Goal: Information Seeking & Learning: Check status

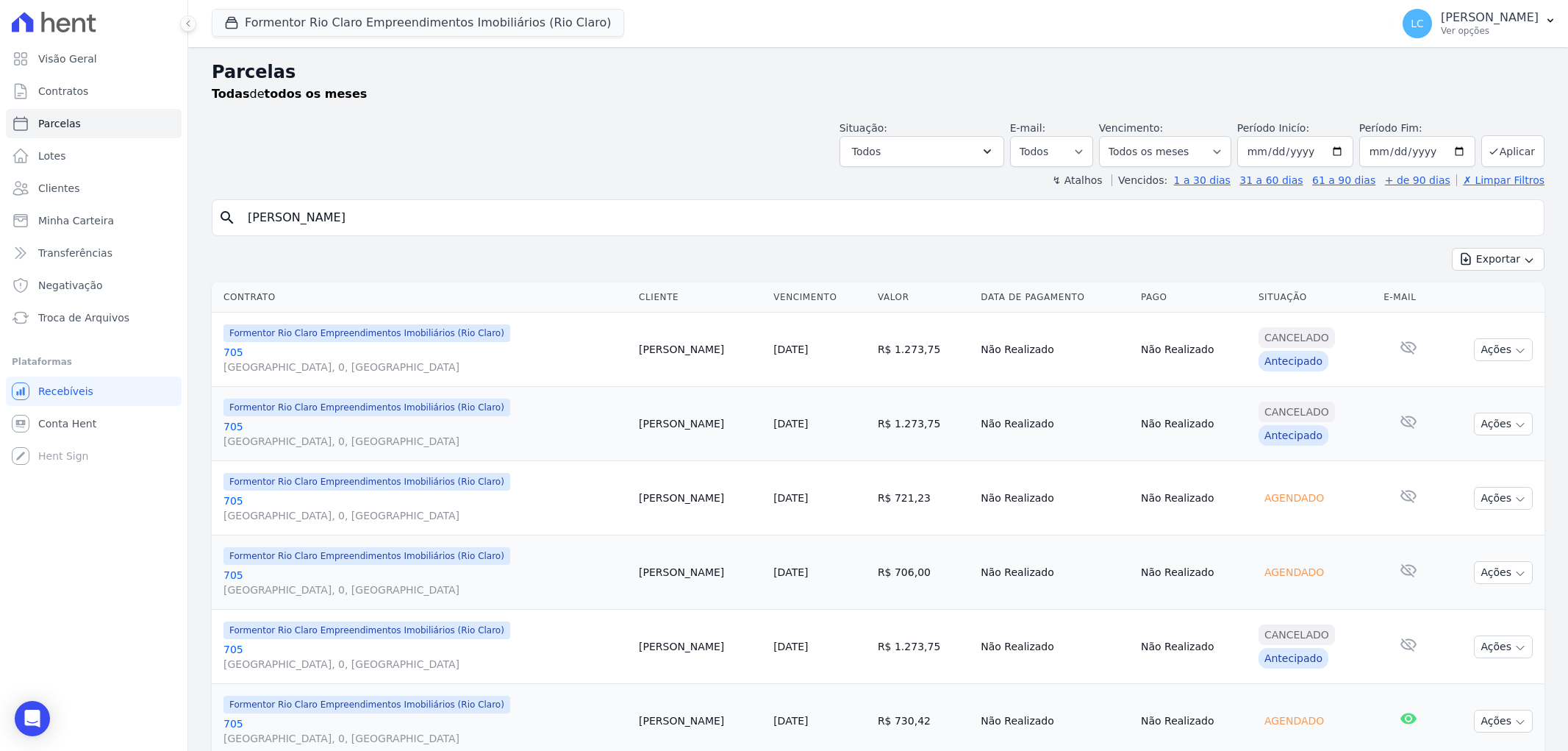
select select
click at [457, 33] on button "Formentor Rio Claro Empreendimentos Imobiliários (Rio Claro)" at bounding box center [418, 22] width 413 height 28
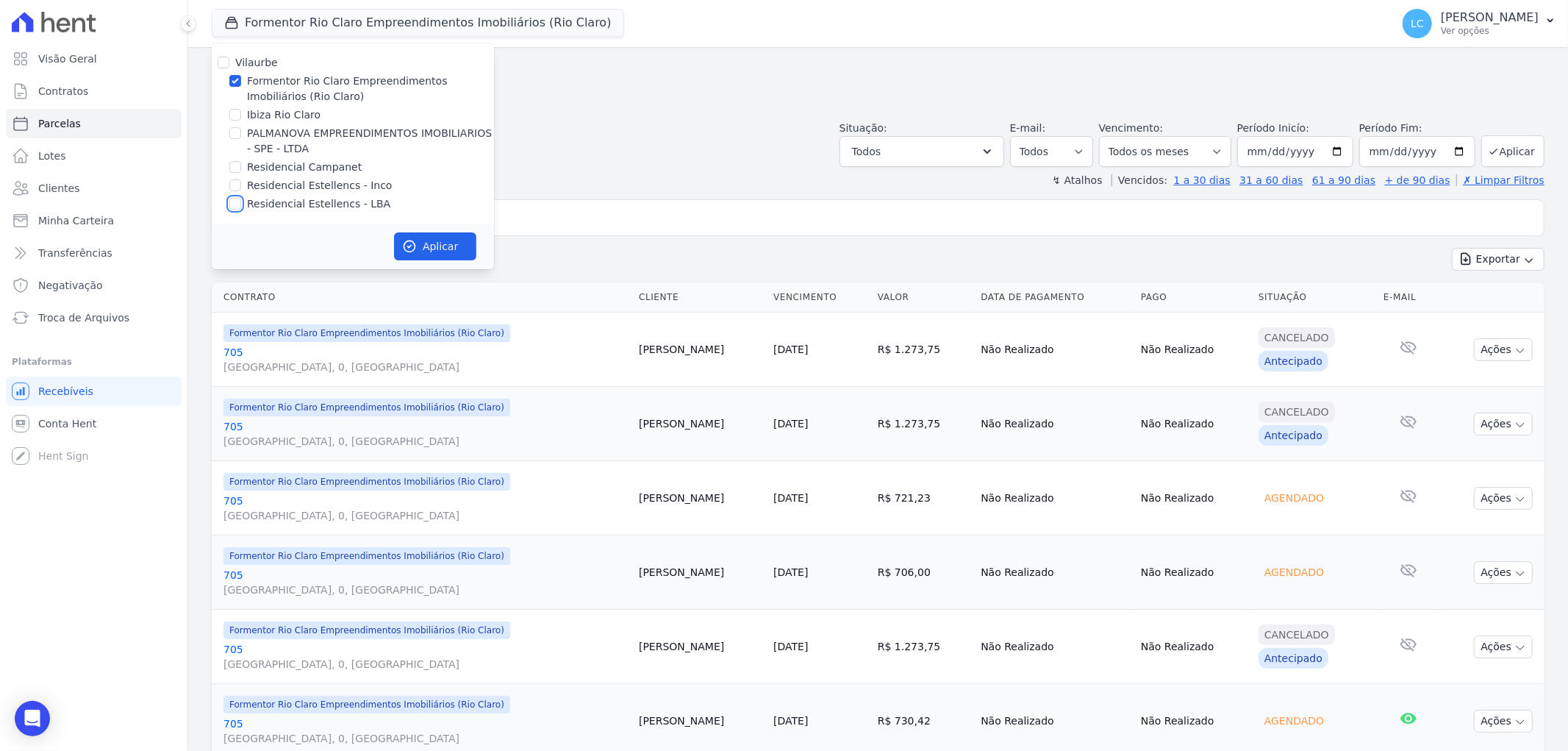
click at [238, 202] on input "Residencial Estellencs - LBA" at bounding box center [235, 203] width 12 height 12
checkbox input "true"
click at [232, 78] on input "Formentor Rio Claro Empreendimentos Imobiliários (Rio Claro)" at bounding box center [235, 81] width 12 height 12
checkbox input "false"
click at [421, 246] on button "Aplicar" at bounding box center [434, 246] width 82 height 28
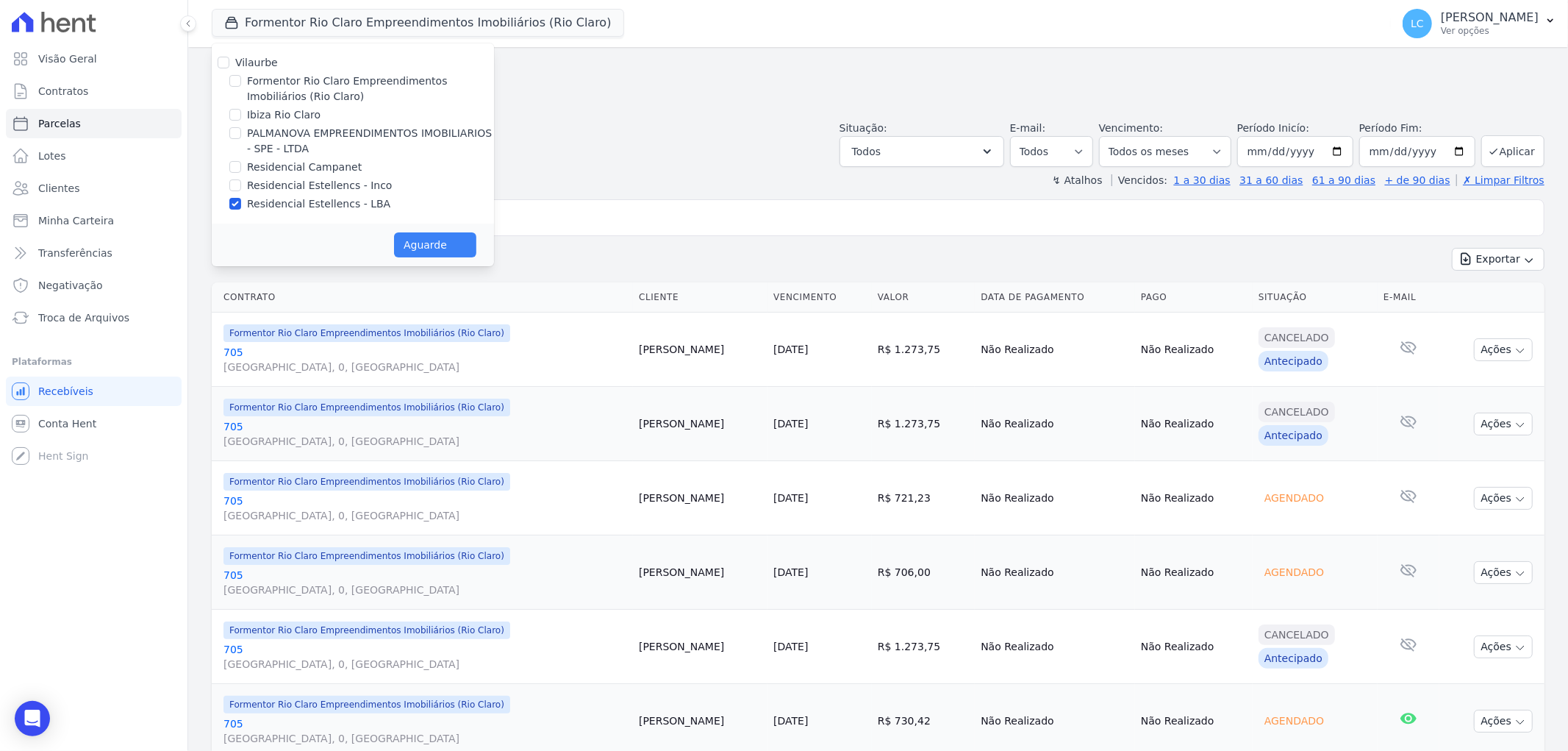
select select
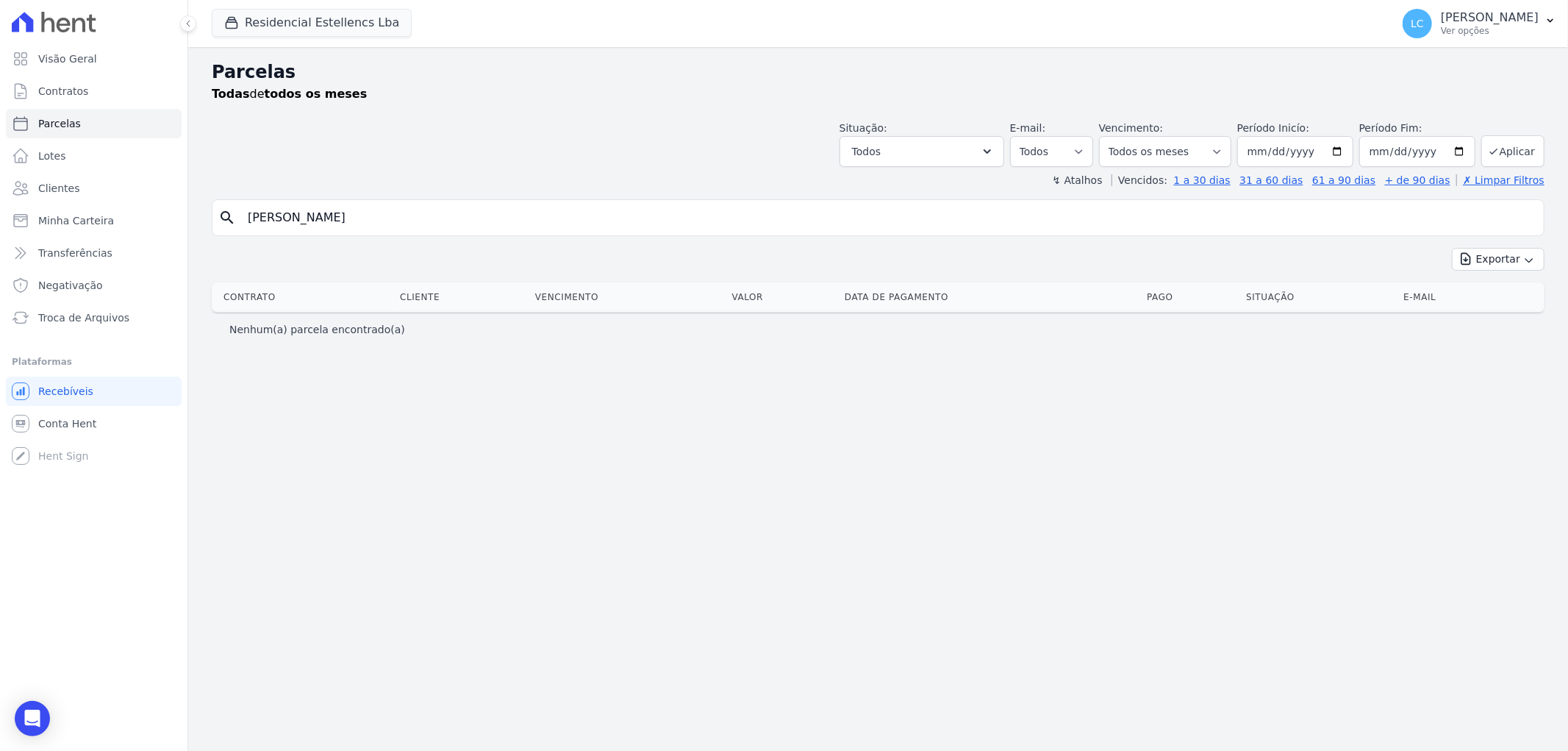
click at [439, 224] on input "Dhara Leticia de Aguiar Sartori" at bounding box center [888, 218] width 1299 height 29
click at [441, 223] on input "Dhara Leticia de Aguiar Sartori" at bounding box center [888, 218] width 1299 height 29
paste input "Cássia Batista Campos"
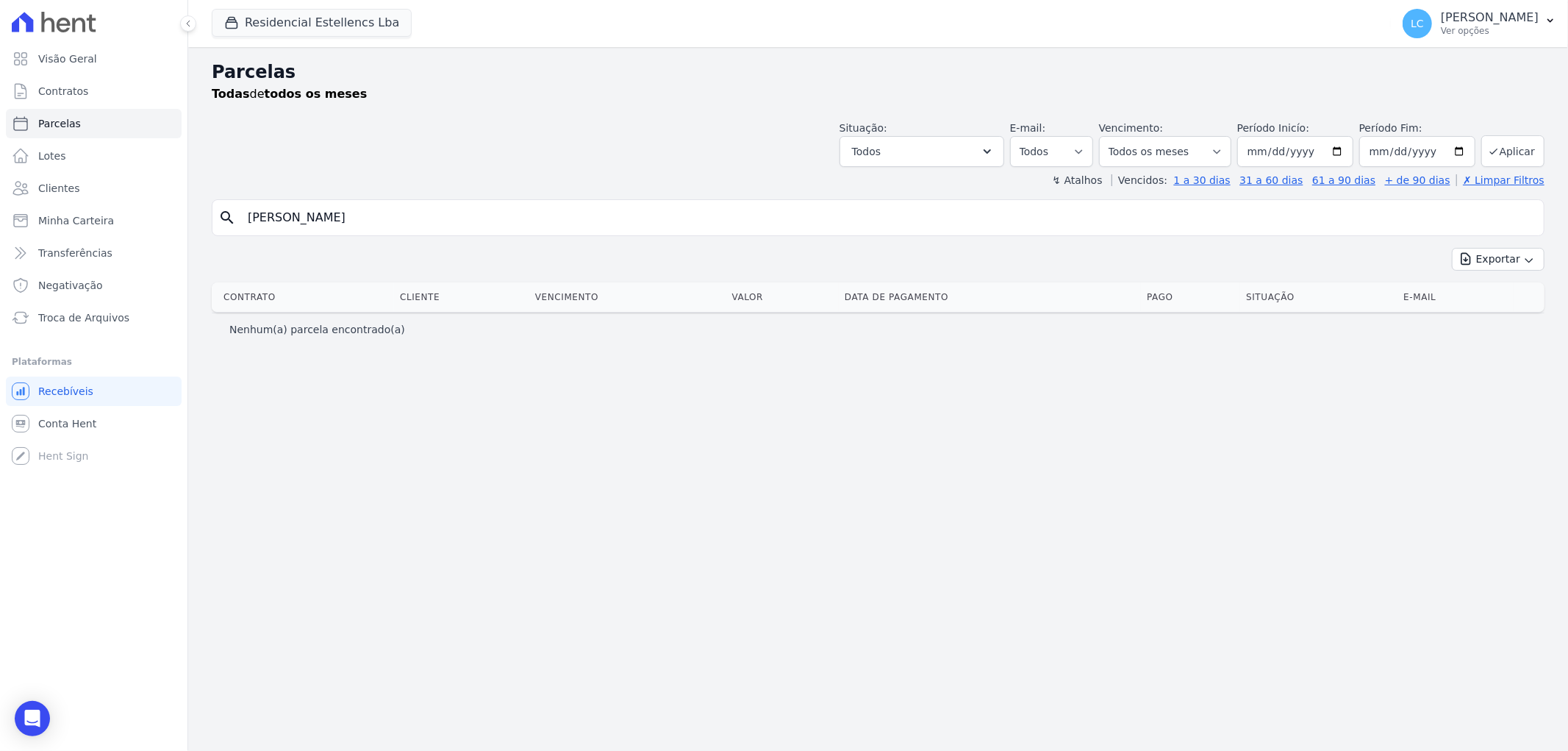
type input "Cássia Batista Campos"
select select
click at [80, 420] on span "Conta Hent" at bounding box center [67, 423] width 58 height 14
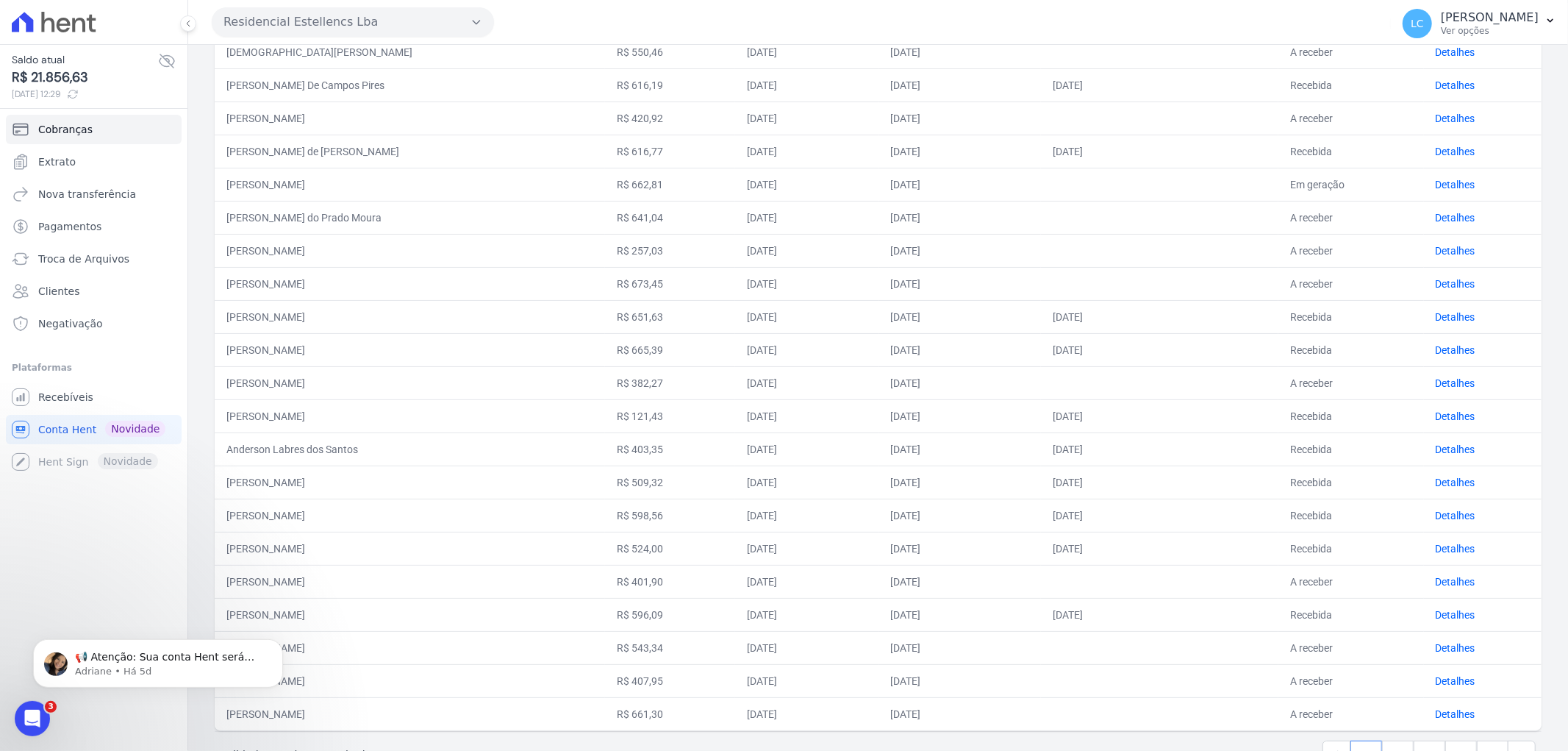
scroll to position [375, 0]
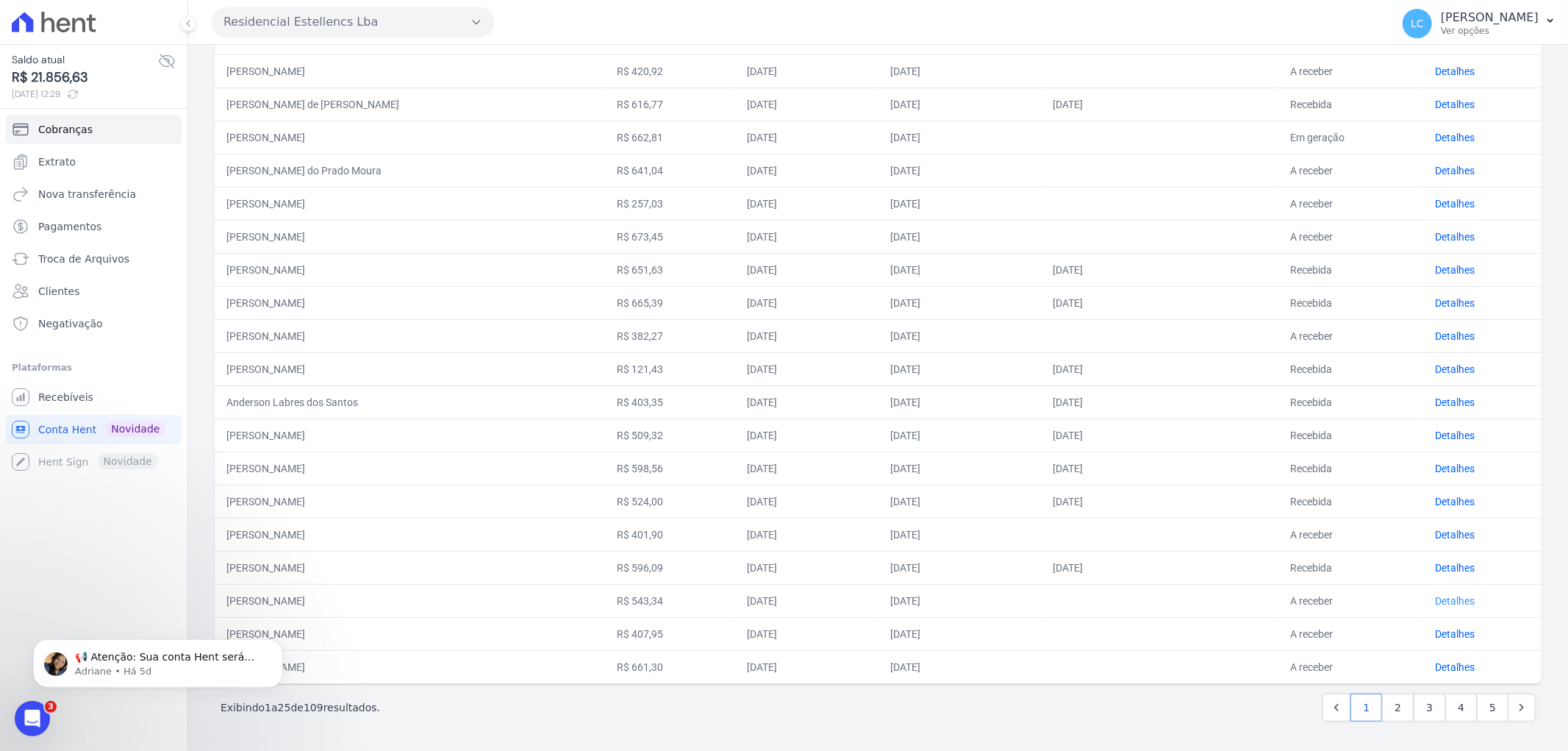
click at [1436, 599] on link "Detalhes" at bounding box center [1456, 600] width 40 height 12
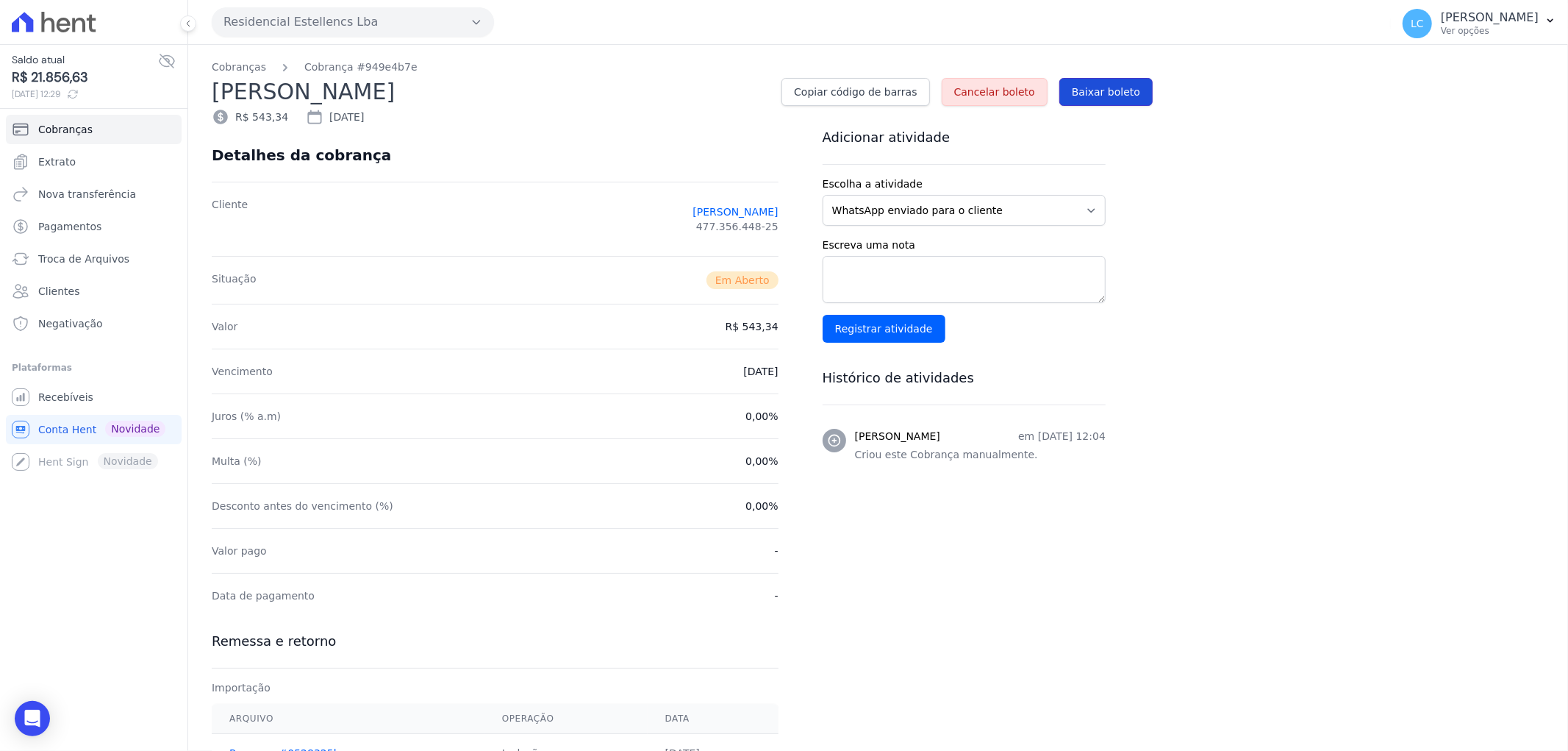
click at [1112, 85] on link "Baixar boleto" at bounding box center [1105, 92] width 93 height 28
click at [69, 21] on icon at bounding box center [64, 25] width 14 height 14
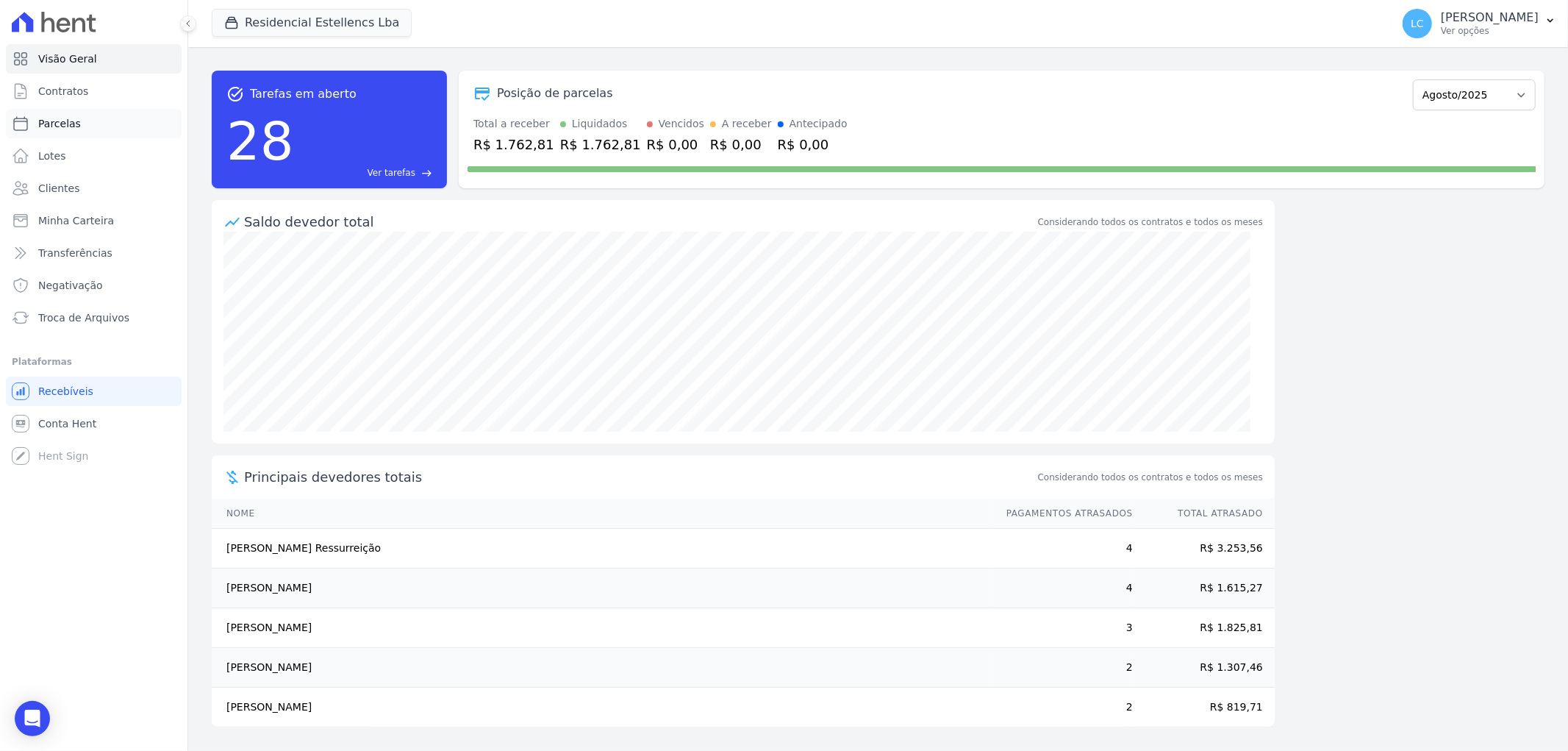
click at [104, 120] on link "Parcelas" at bounding box center [93, 124] width 175 height 29
select select
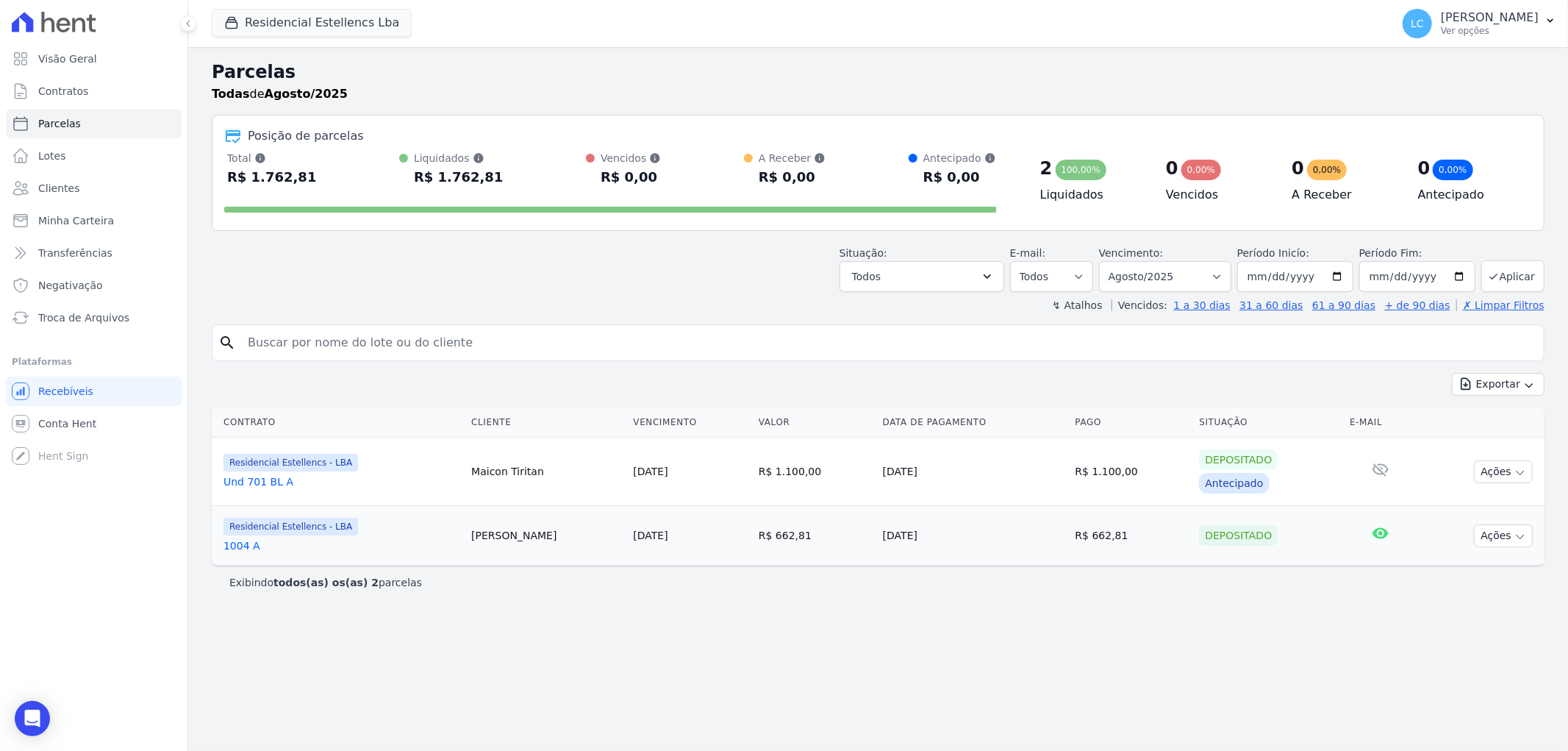
click at [390, 333] on input "search" at bounding box center [888, 342] width 1299 height 29
paste input "Laura Vitoria Dragoni"
type input "Laura Vitoria Dragoni"
select select
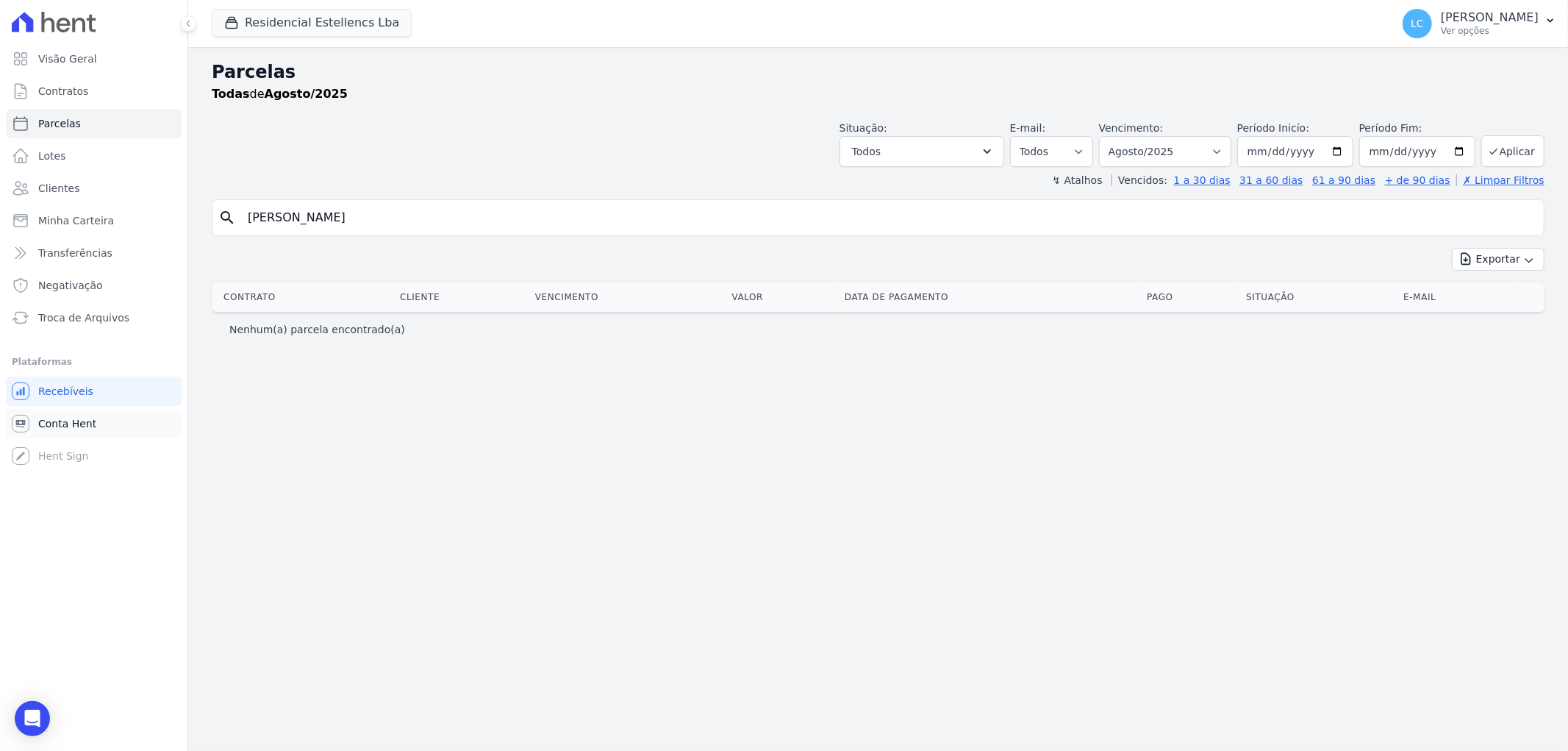
click at [70, 420] on span "Conta Hent" at bounding box center [67, 423] width 58 height 14
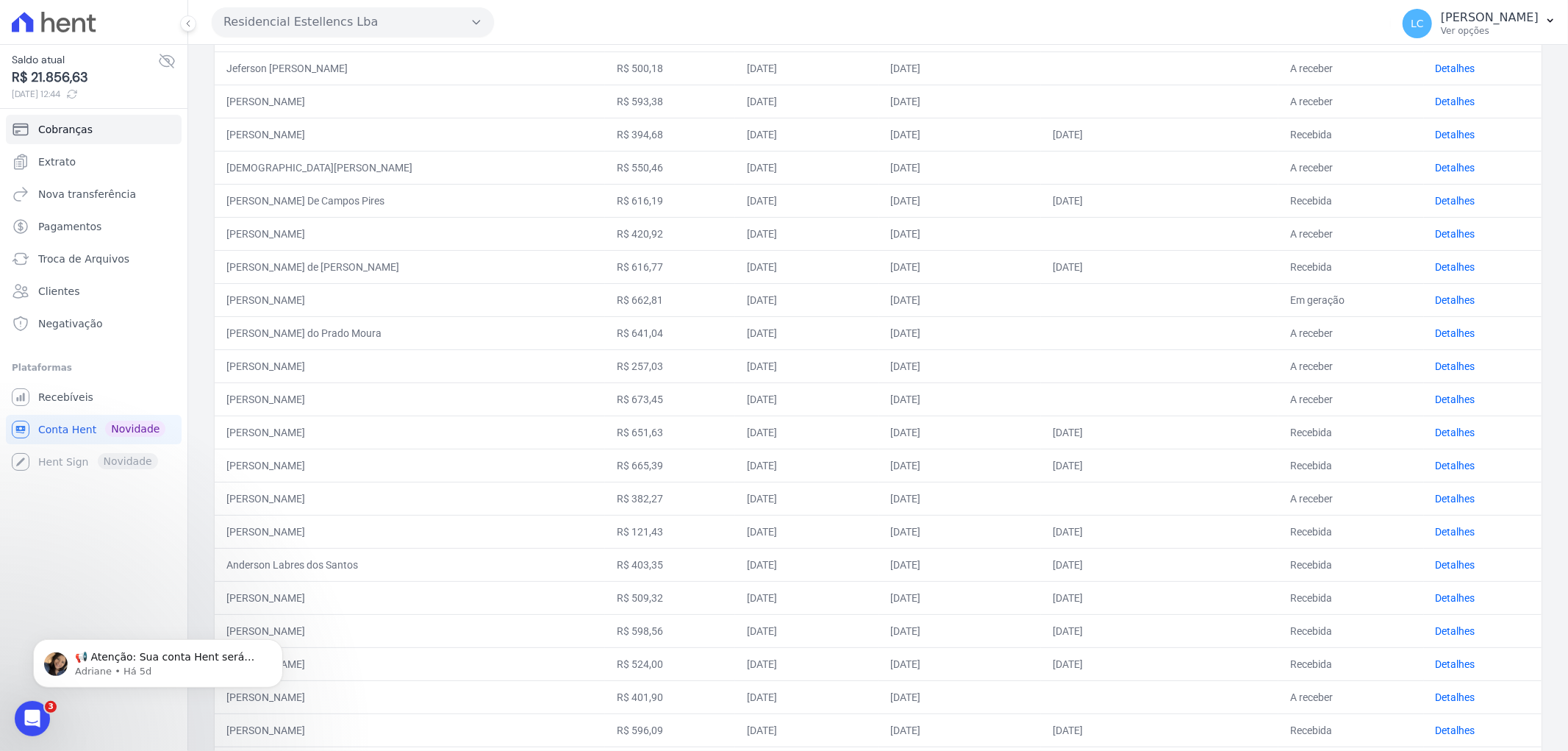
scroll to position [375, 0]
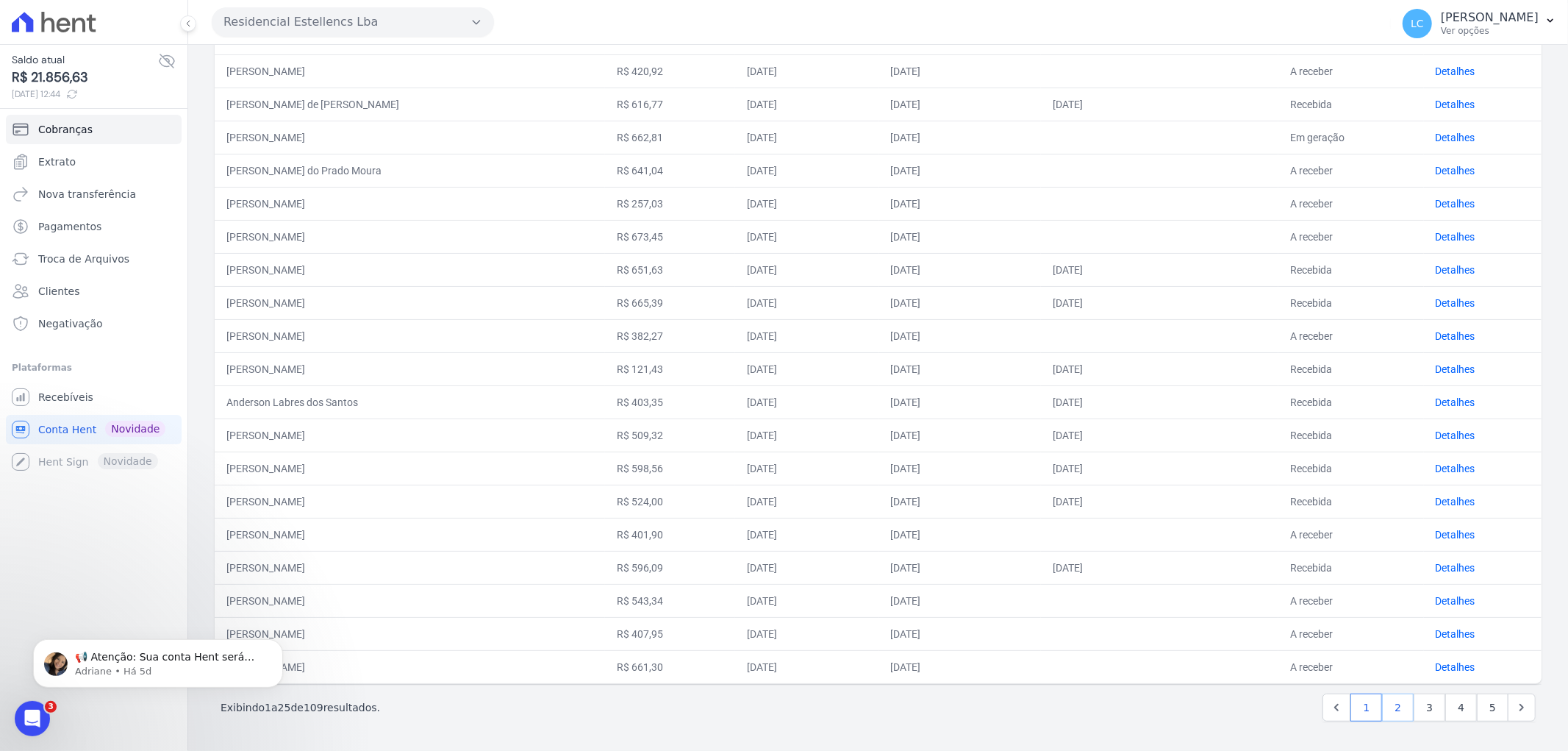
click at [1392, 705] on link "2" at bounding box center [1397, 707] width 32 height 28
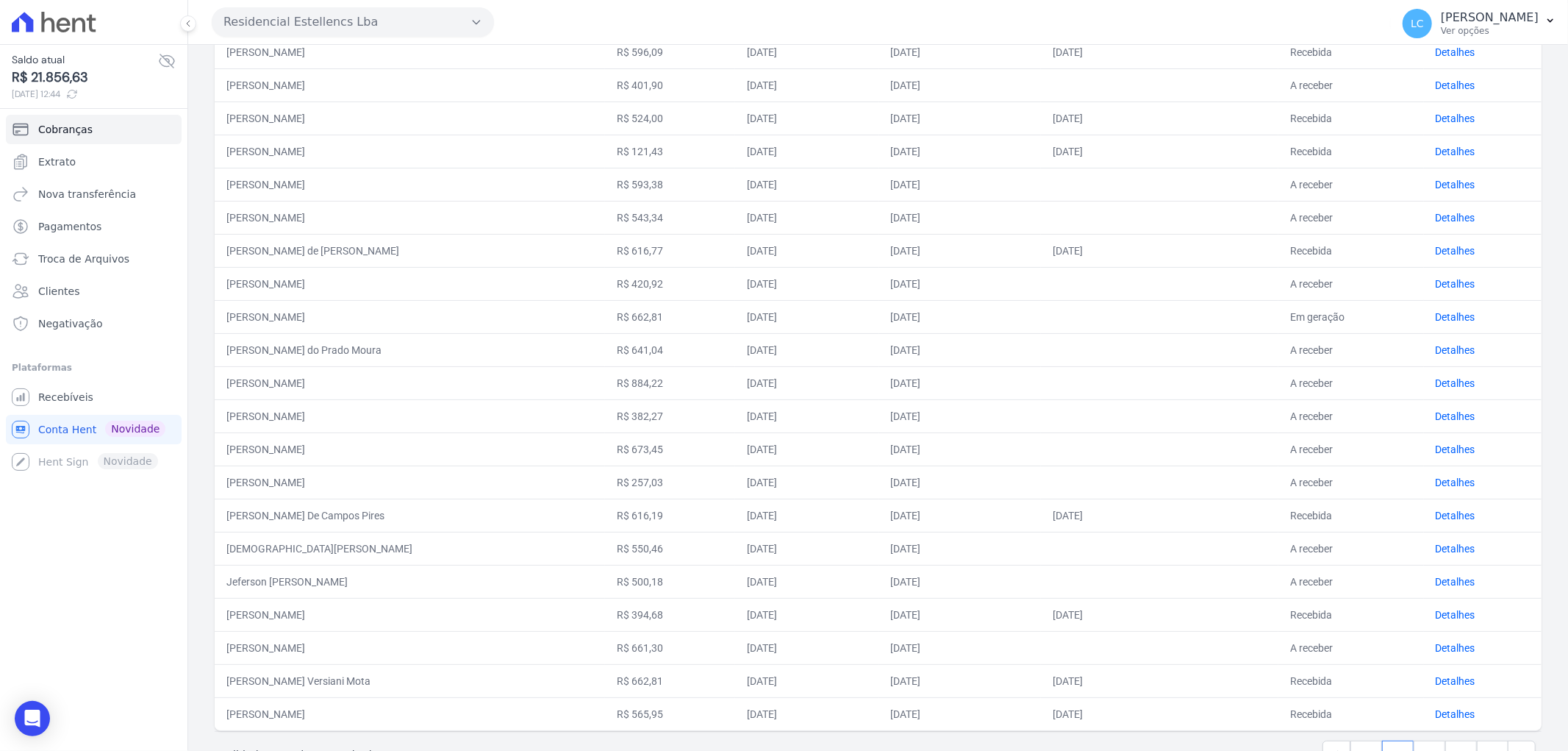
scroll to position [375, 0]
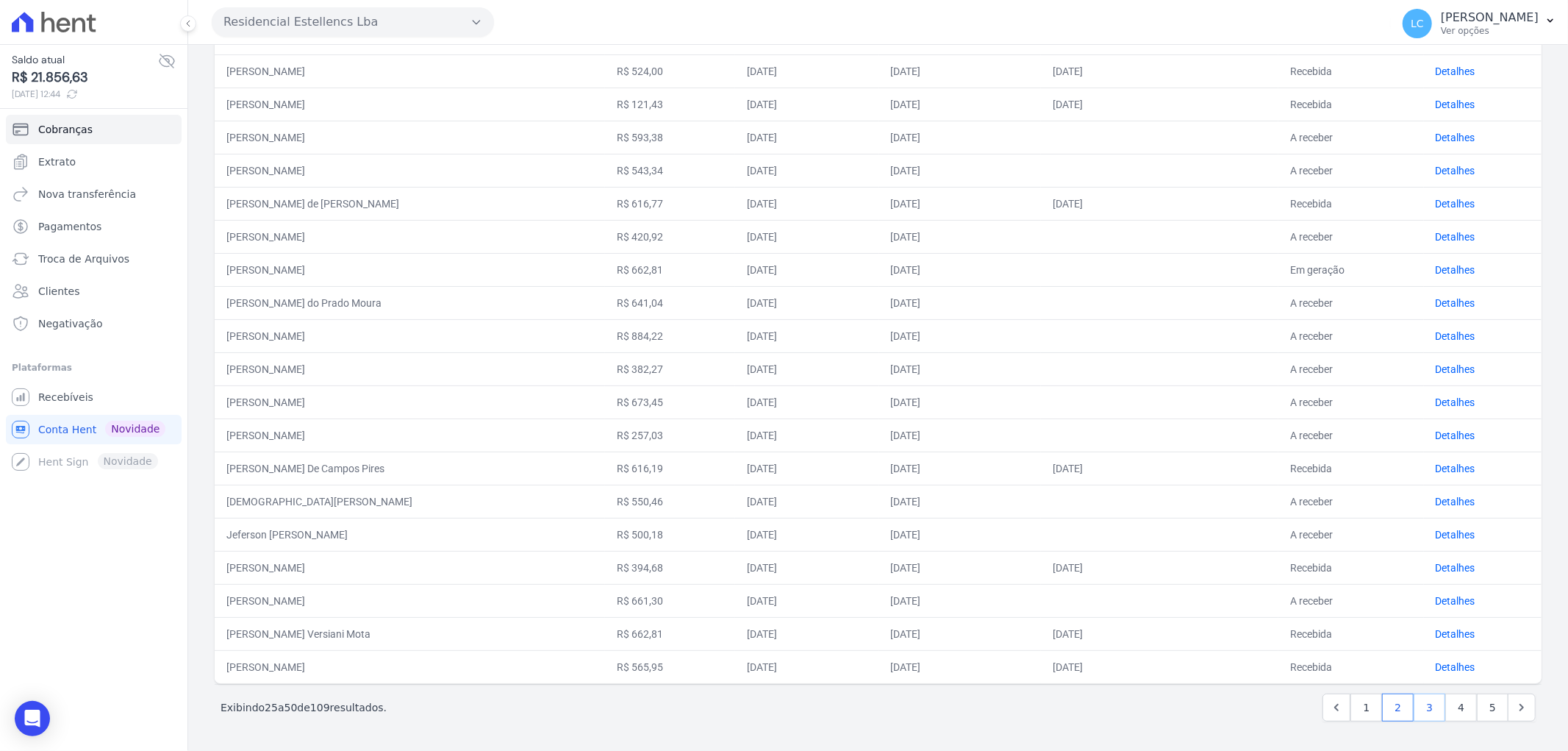
click at [1418, 707] on link "3" at bounding box center [1429, 707] width 32 height 28
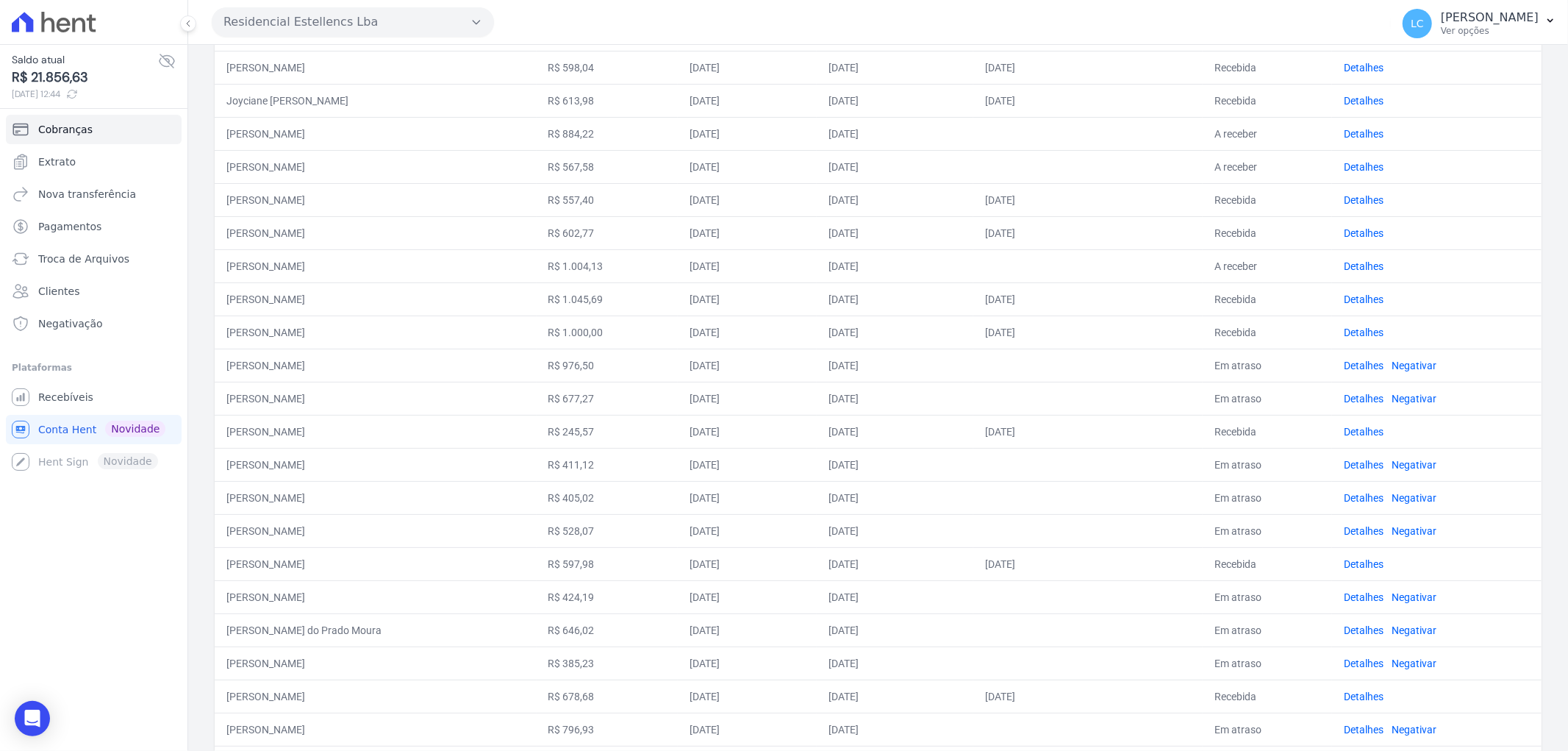
scroll to position [375, 0]
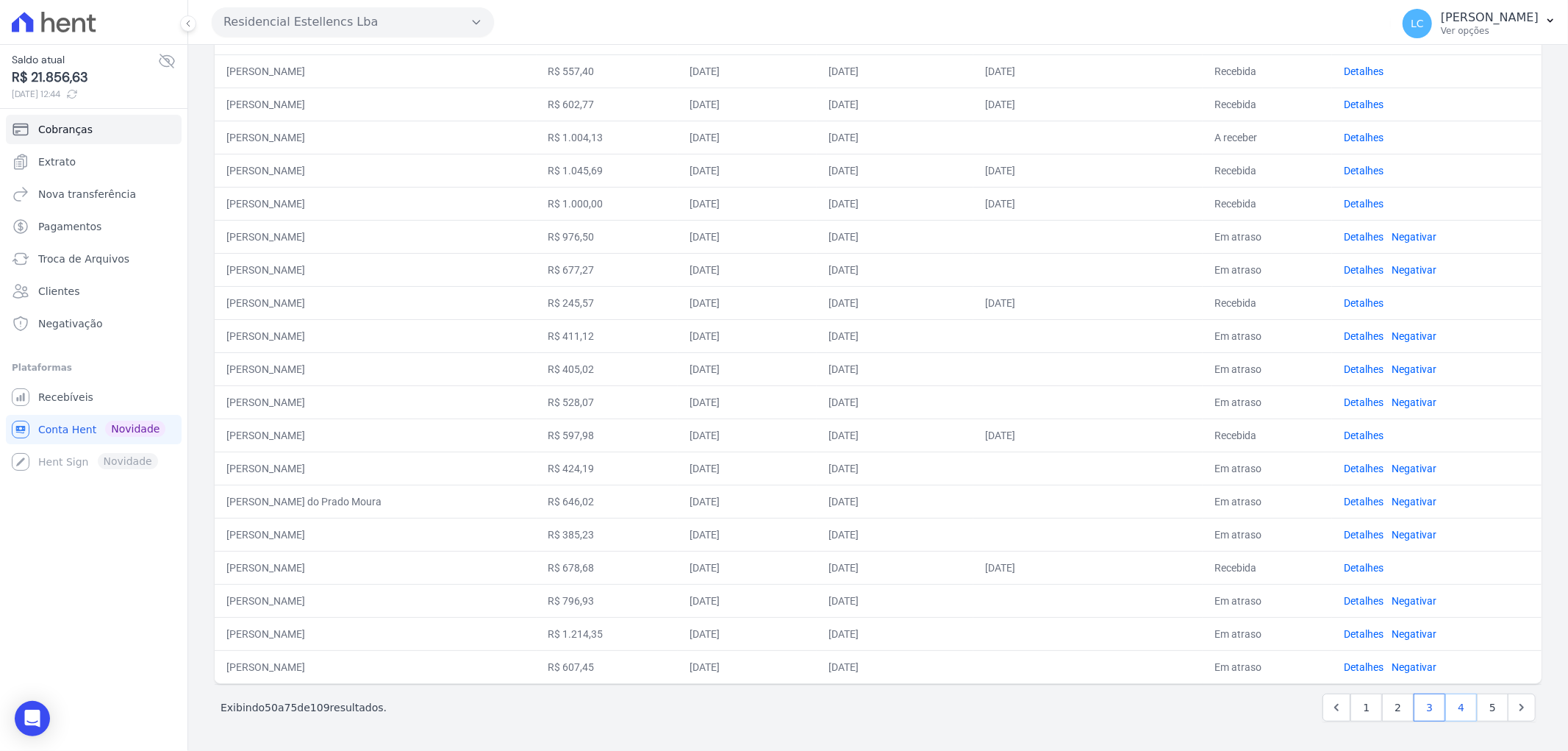
click at [1445, 704] on link "4" at bounding box center [1461, 707] width 32 height 28
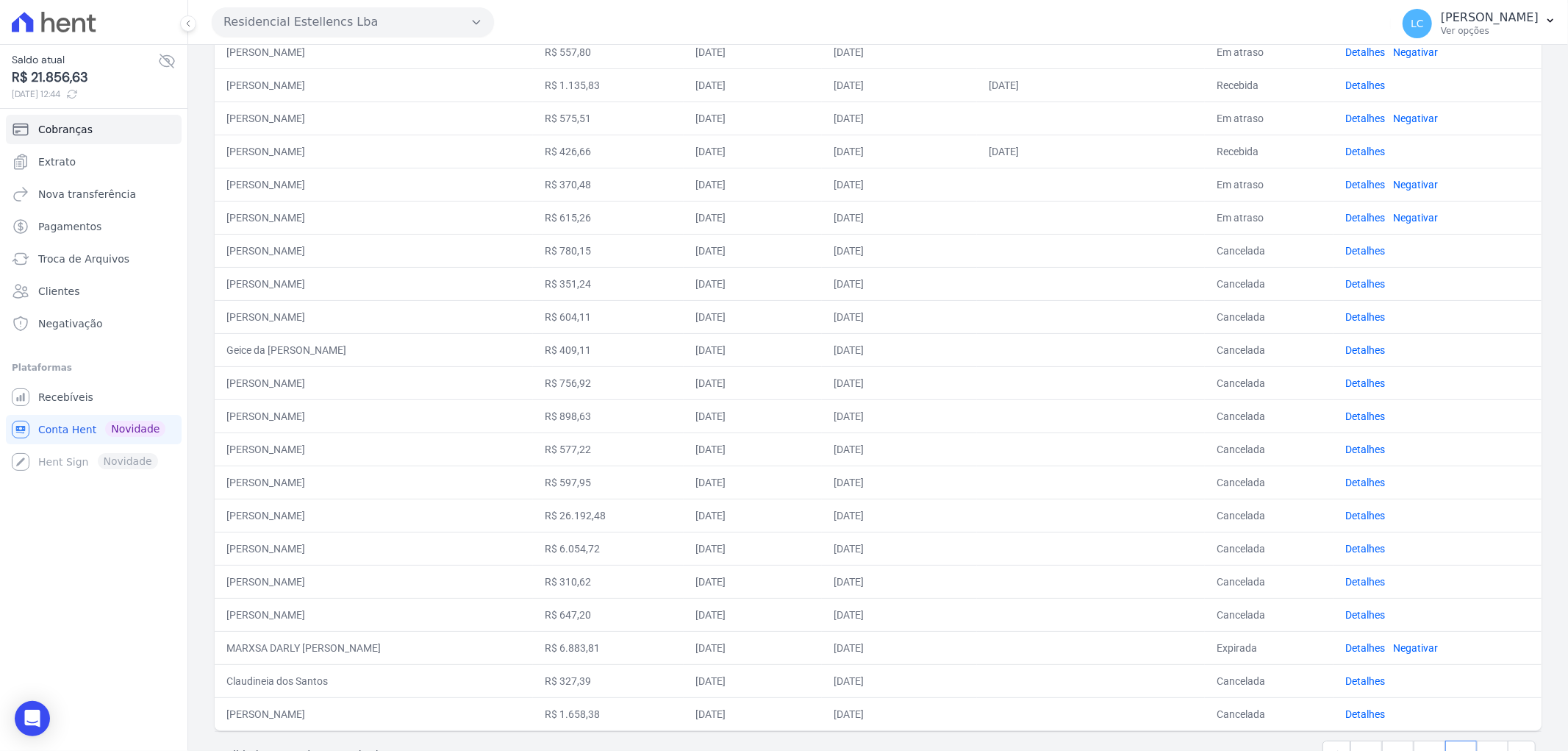
scroll to position [375, 0]
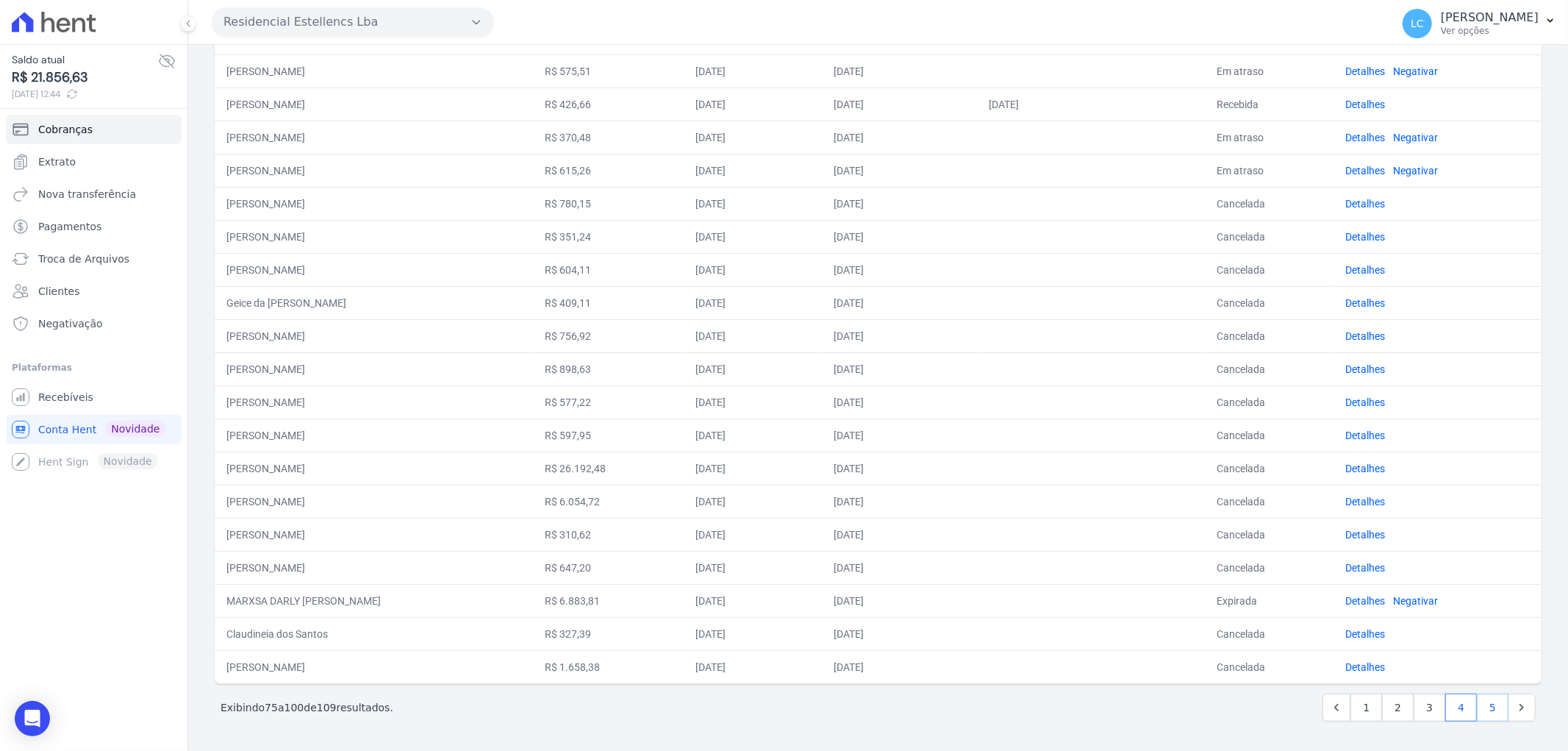
click at [1479, 706] on link "5" at bounding box center [1492, 707] width 32 height 28
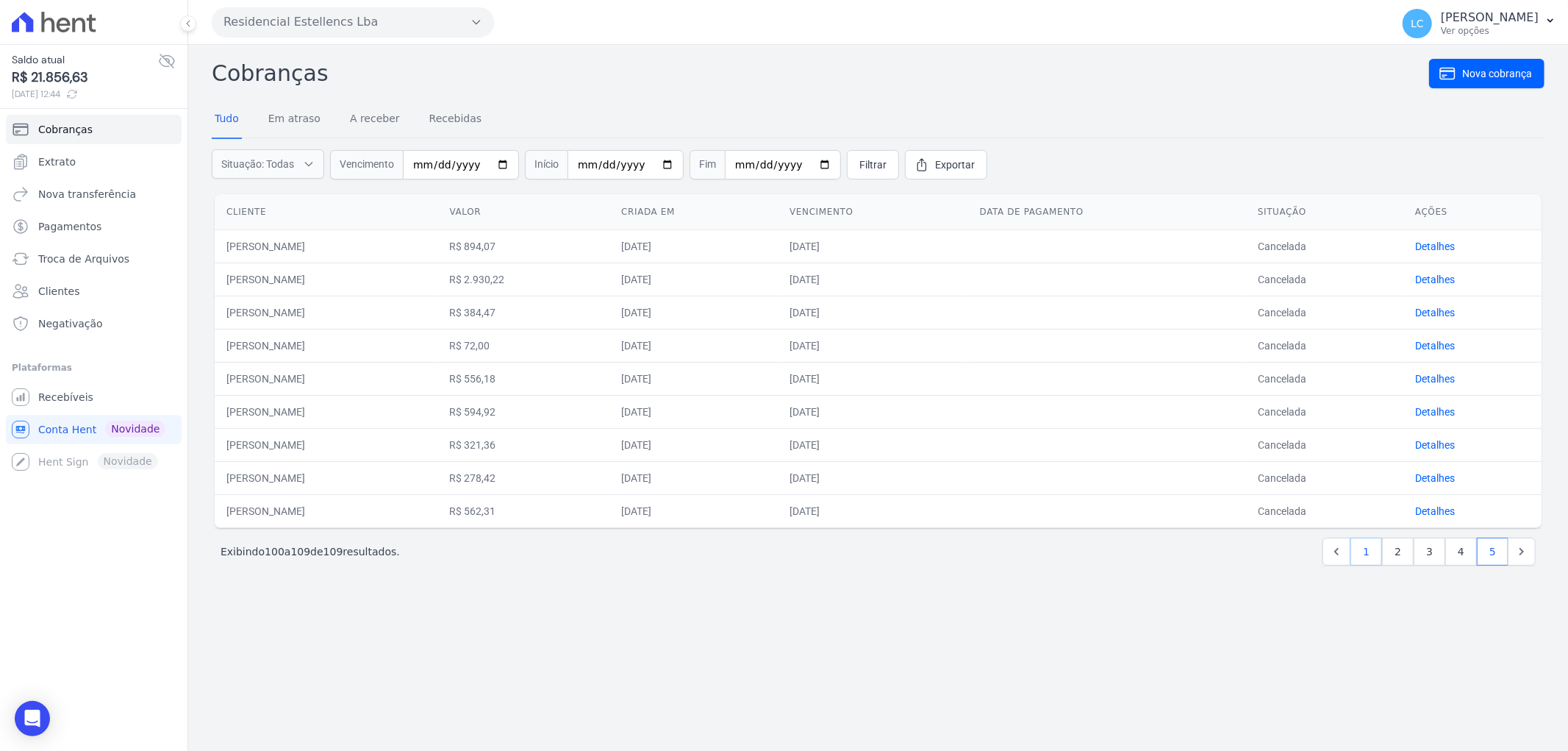
click at [1366, 546] on link "1" at bounding box center [1366, 551] width 32 height 28
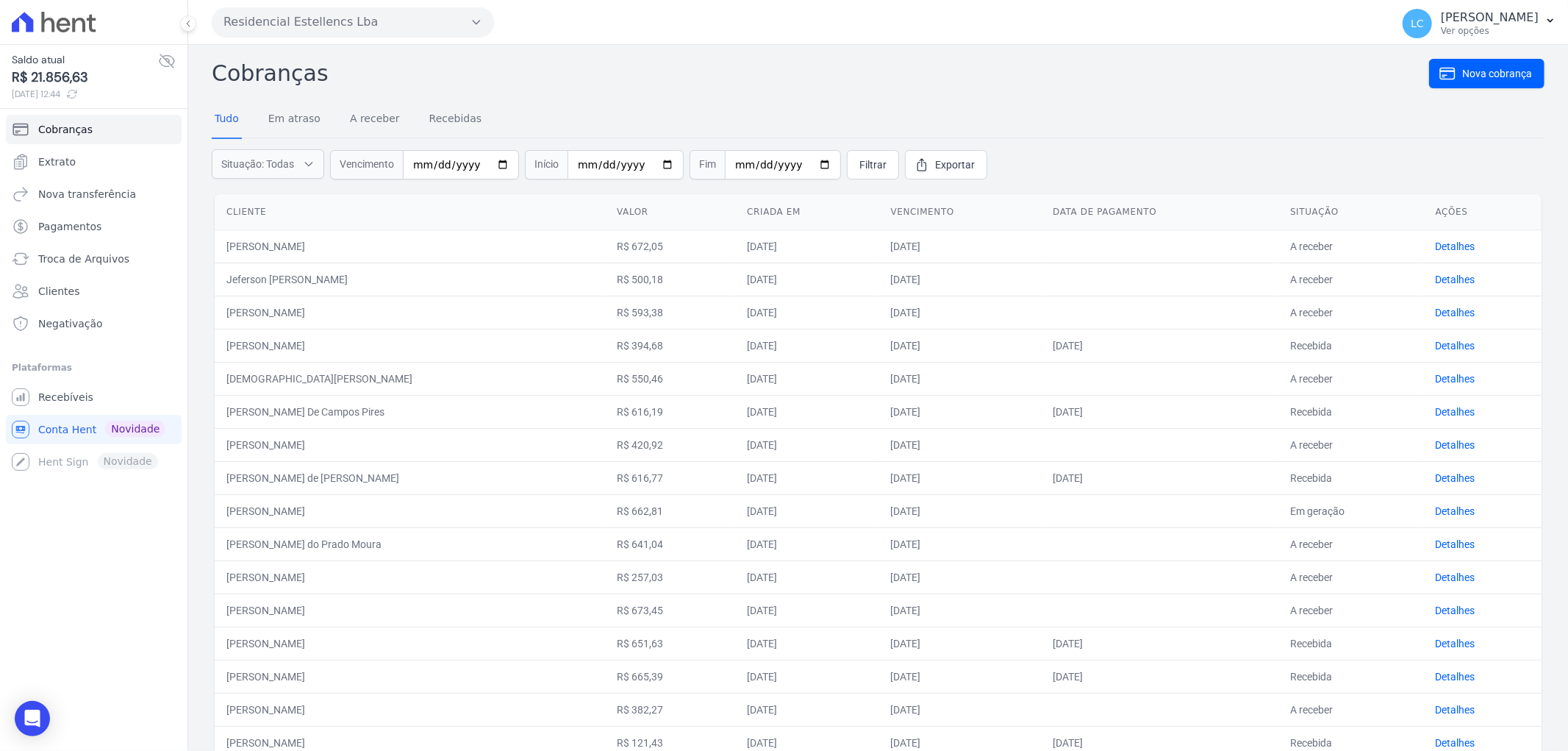
click at [408, 10] on button "Residencial Estellencs Lba" at bounding box center [353, 22] width 282 height 29
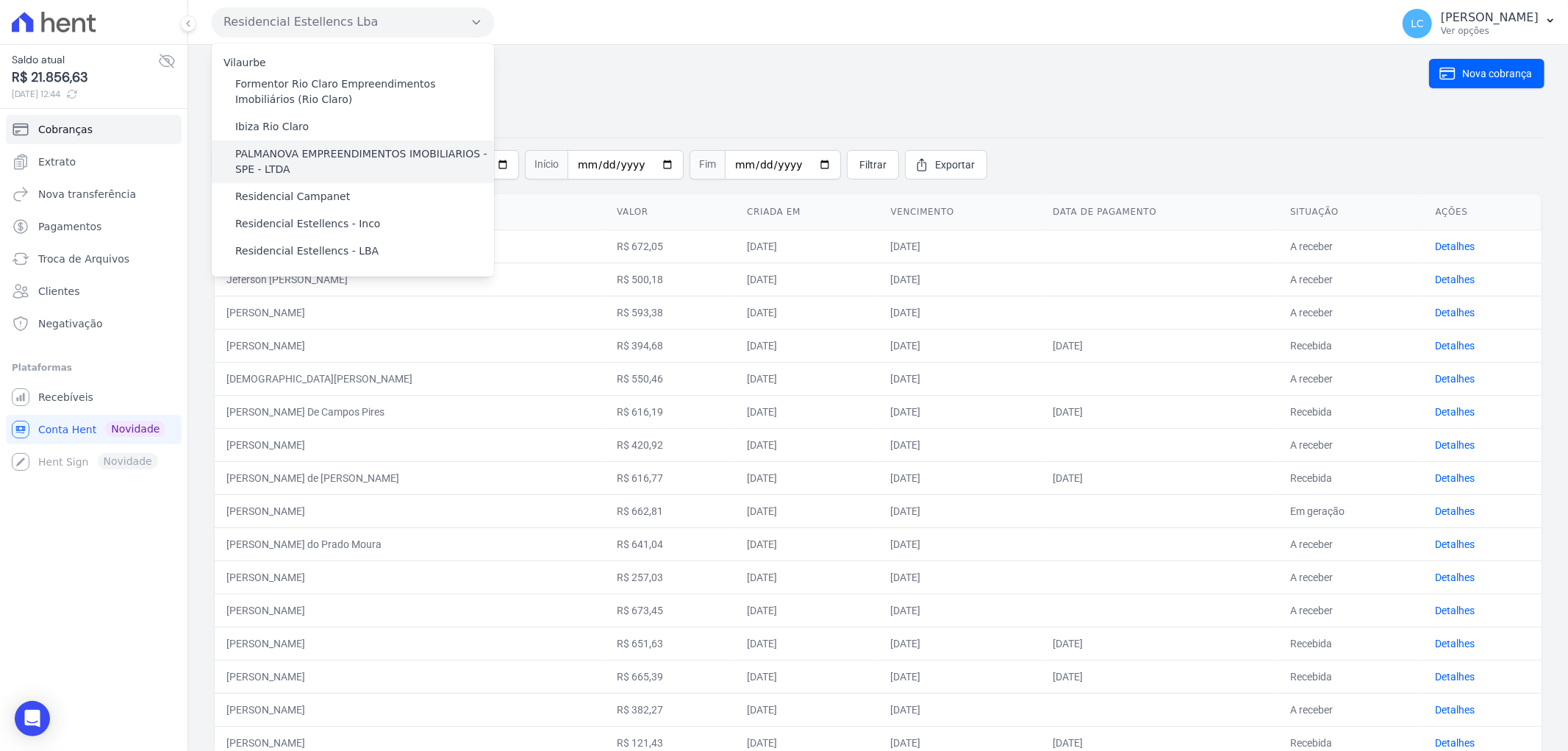
click at [268, 157] on label "PALMANOVA EMPREENDIMENTOS IMOBILIARIOS - SPE - LTDA" at bounding box center [364, 162] width 259 height 31
click at [0, 0] on input "PALMANOVA EMPREENDIMENTOS IMOBILIARIOS - SPE - LTDA" at bounding box center [0, 0] width 0 height 0
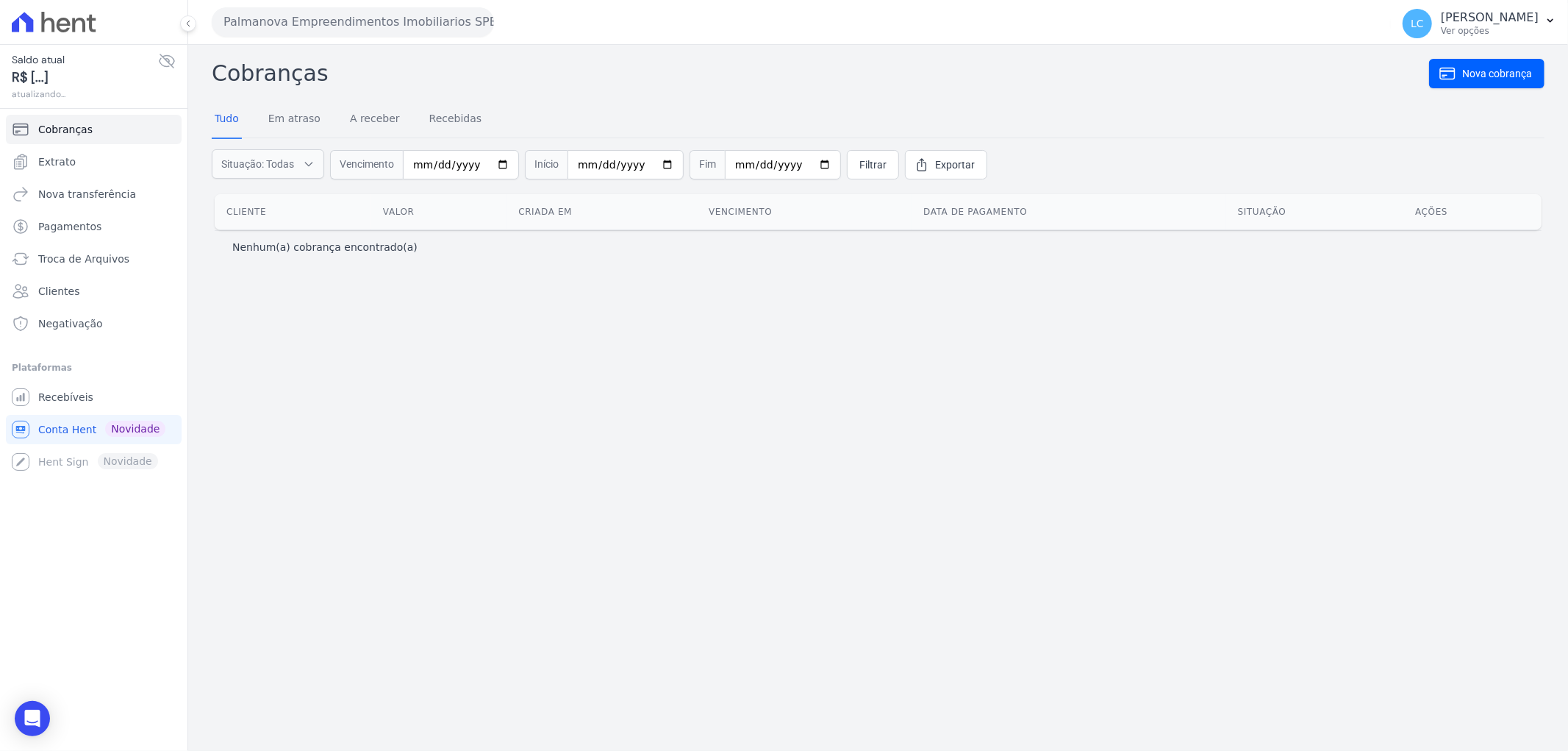
click at [83, 29] on icon at bounding box center [78, 25] width 14 height 14
click at [33, 21] on icon at bounding box center [54, 22] width 84 height 21
click at [69, 434] on span "Conta Hent" at bounding box center [67, 429] width 58 height 14
click at [223, 124] on link "Tudo" at bounding box center [227, 120] width 30 height 38
click at [298, 120] on link "Em atraso" at bounding box center [294, 120] width 58 height 38
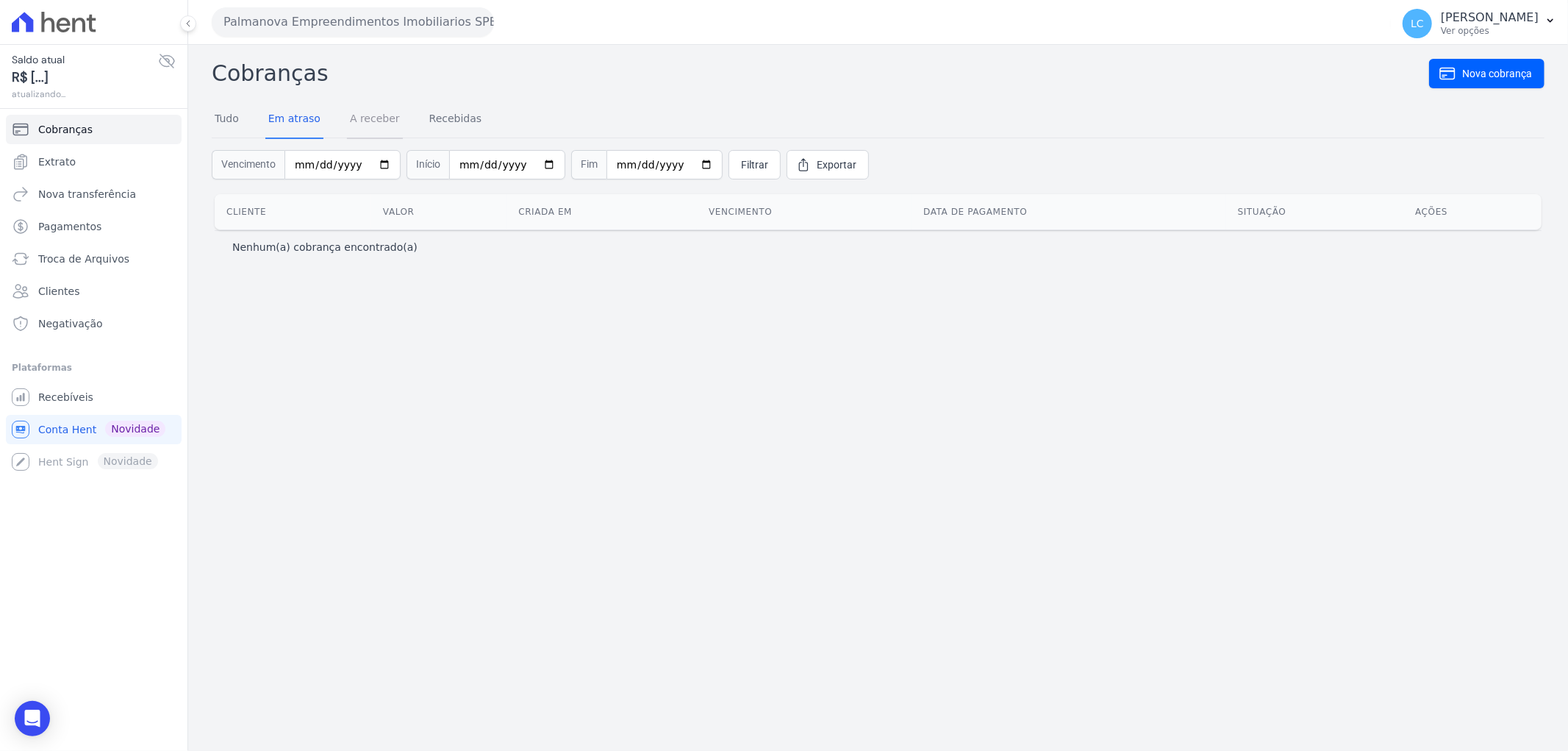
click at [374, 119] on link "A receber" at bounding box center [374, 120] width 56 height 38
click at [461, 120] on link "Recebidas" at bounding box center [456, 120] width 59 height 38
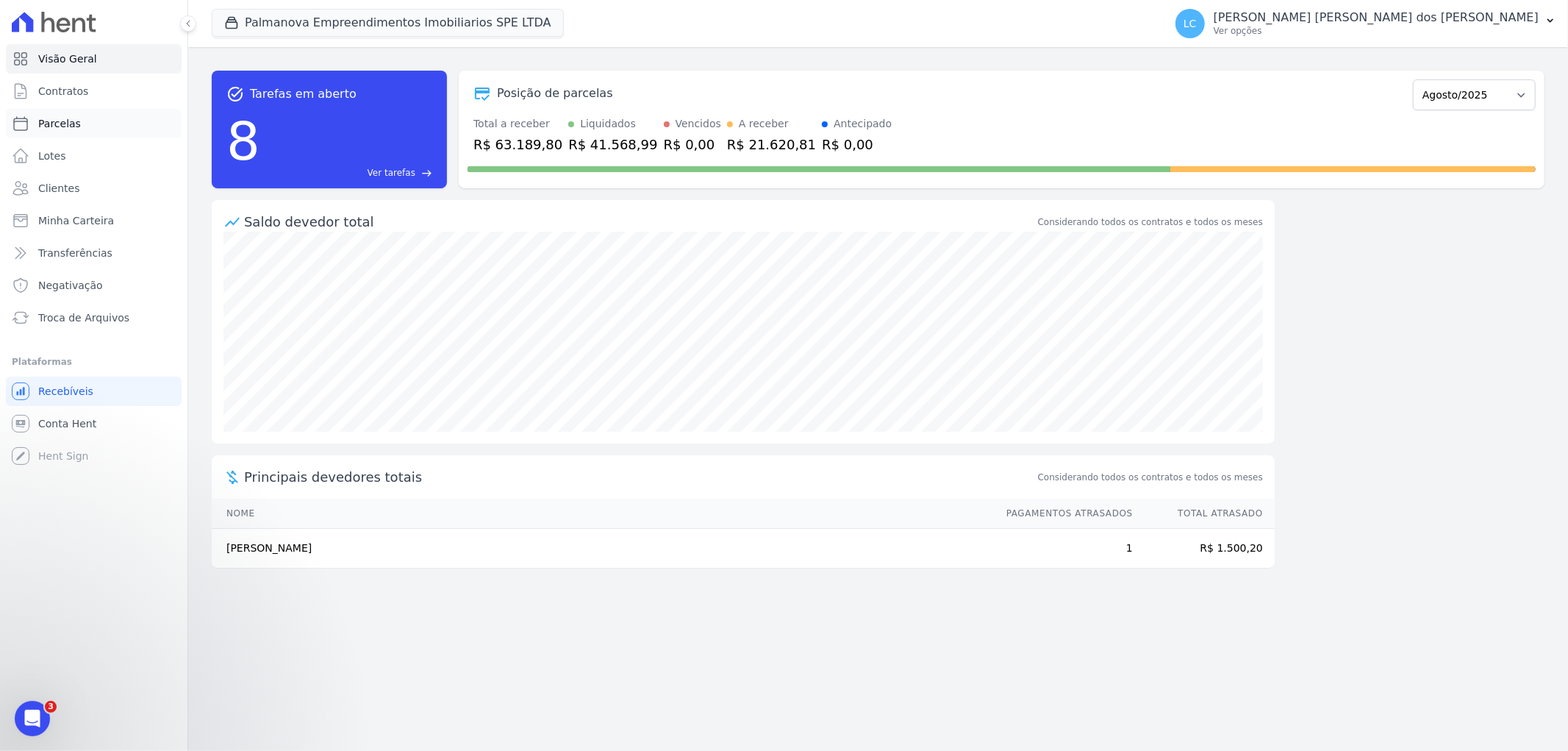
click at [69, 128] on span "Parcelas" at bounding box center [60, 124] width 43 height 14
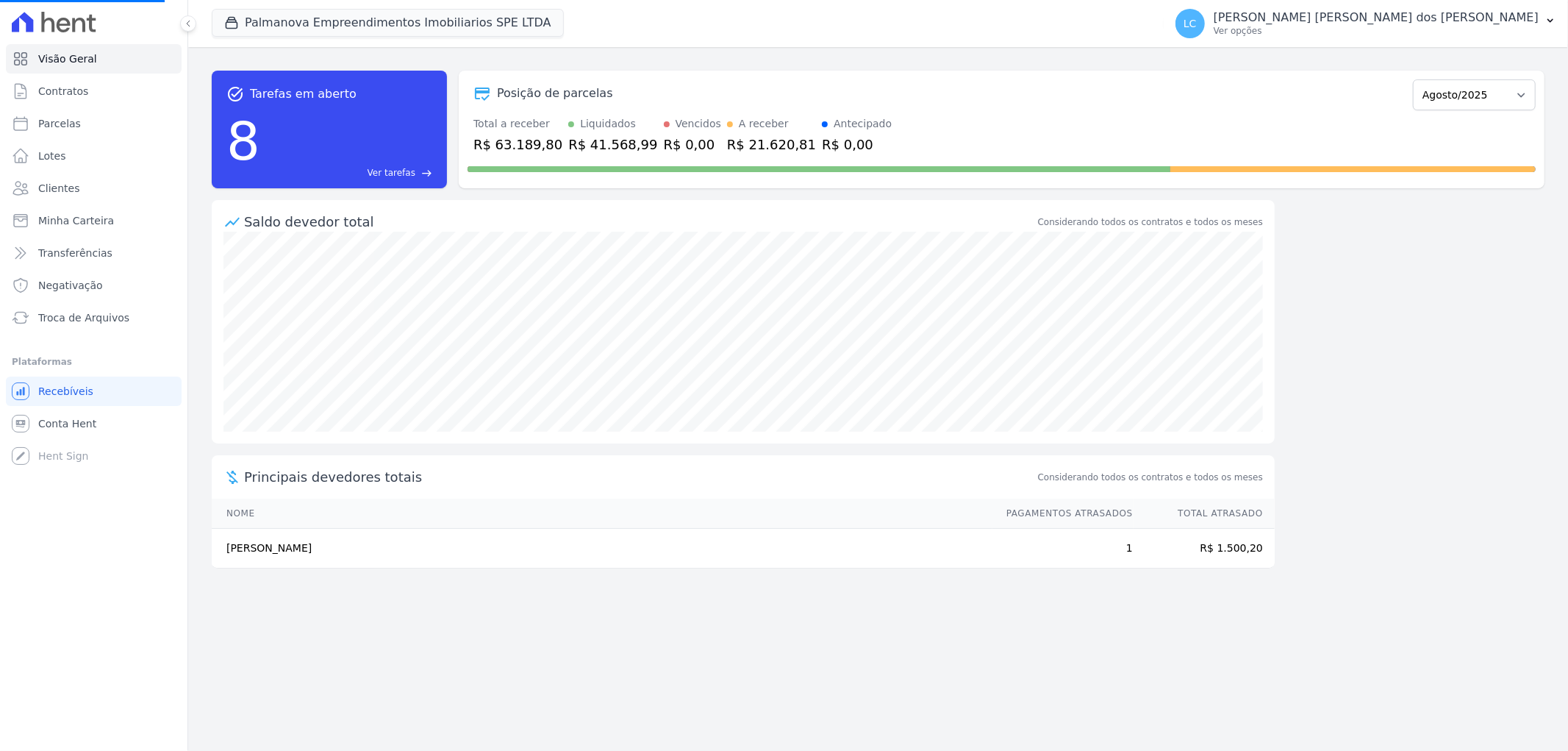
select select
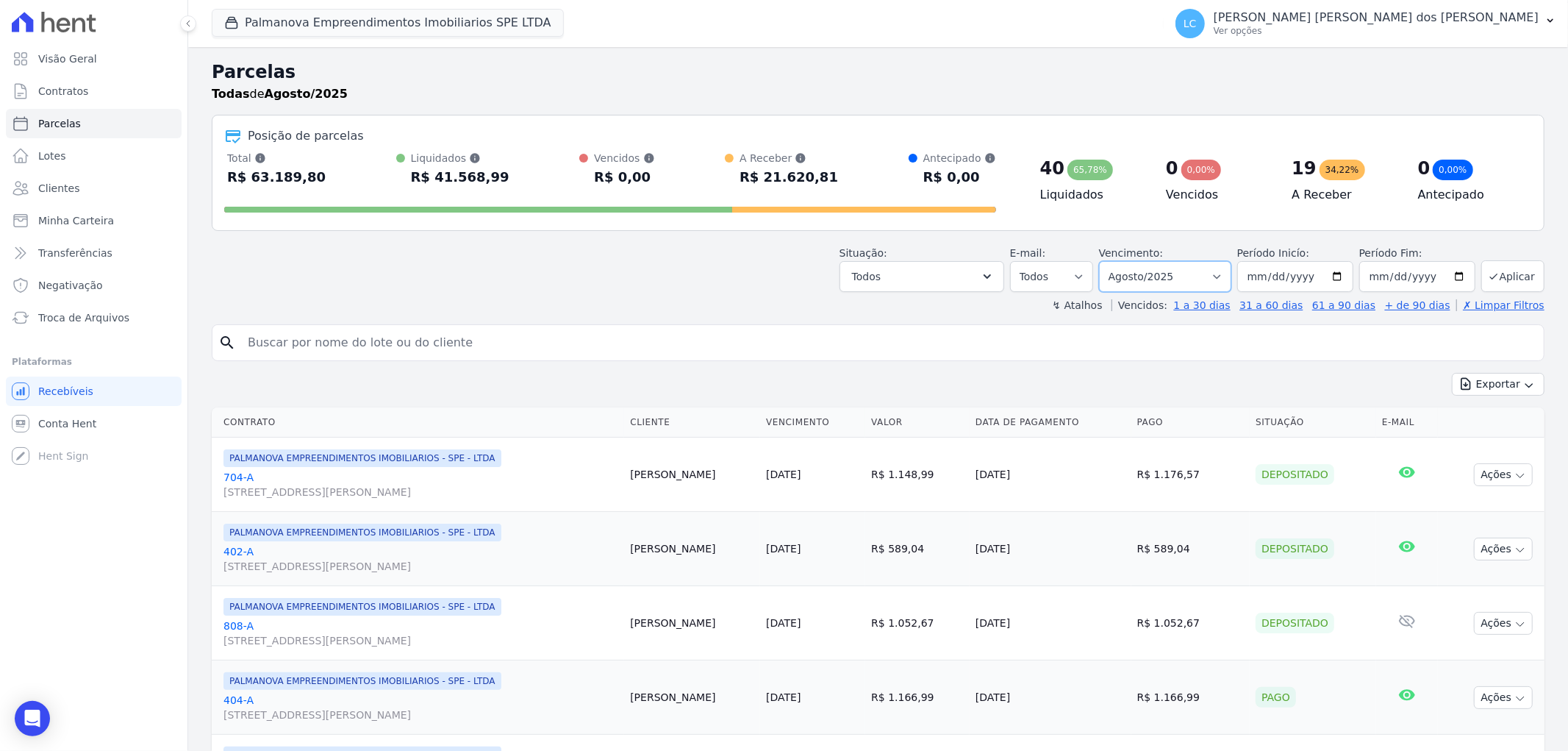
click at [1188, 278] on select "Filtrar por período ──────── Todos os meses Abril/2025 Maio/2025 Junho/2025 Jul…" at bounding box center [1165, 276] width 132 height 31
select select "all"
click at [1107, 261] on select "Filtrar por período ──────── Todos os meses Abril/2025 Maio/2025 Junho/2025 Jul…" at bounding box center [1165, 276] width 132 height 31
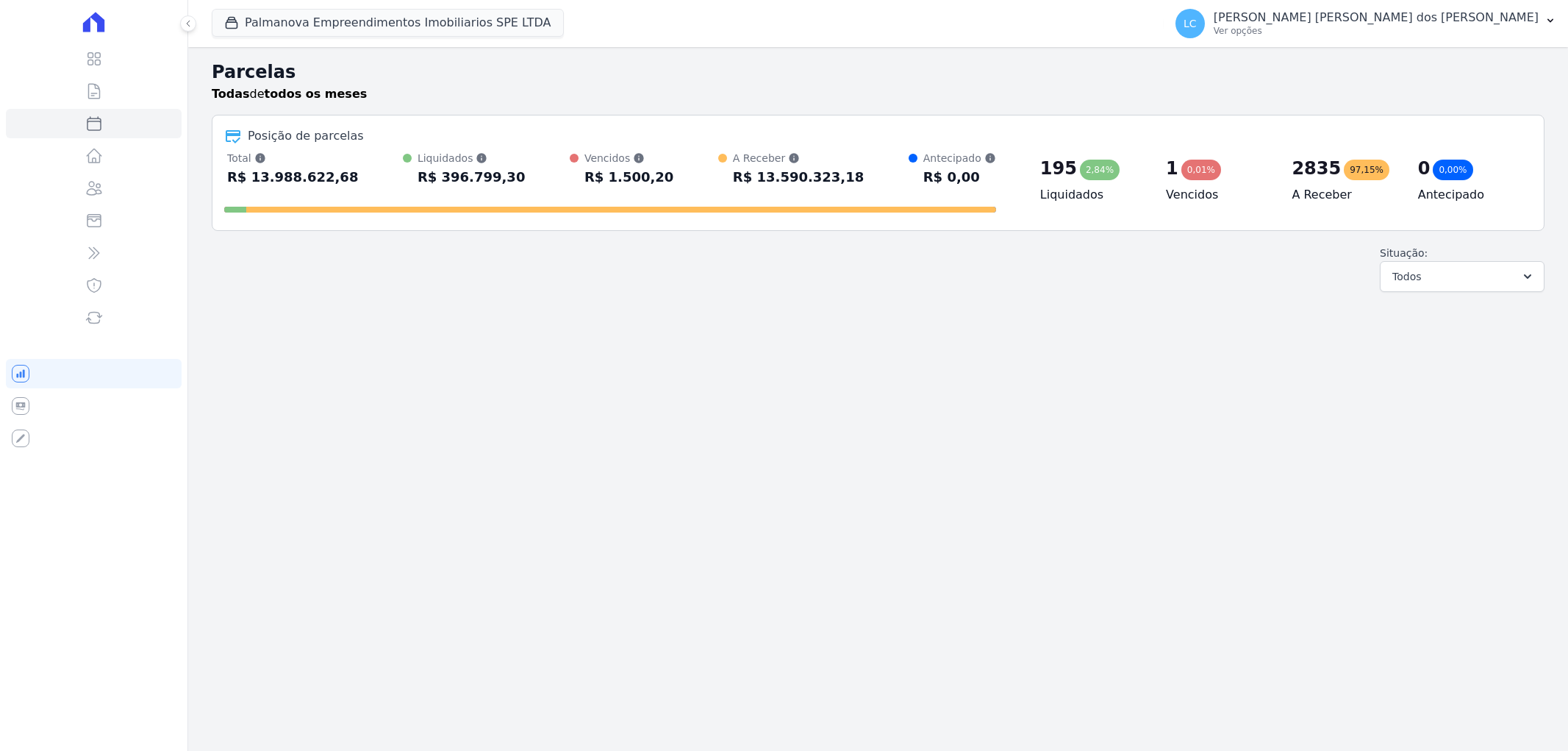
select select
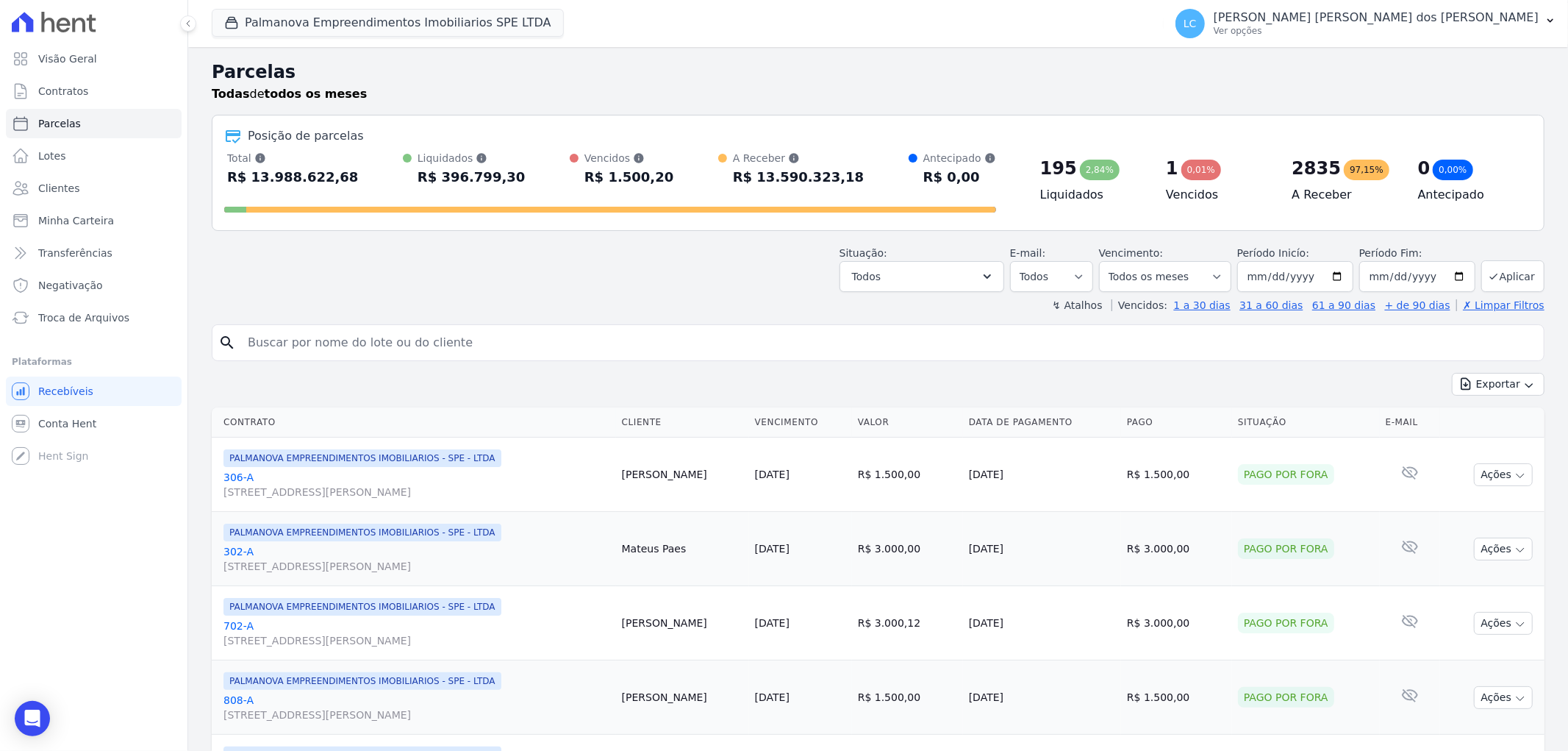
click at [355, 350] on input "search" at bounding box center [888, 342] width 1299 height 29
paste input "[PERSON_NAME] Vitoria [PERSON_NAME]"
type input "[PERSON_NAME] Vitoria [PERSON_NAME]"
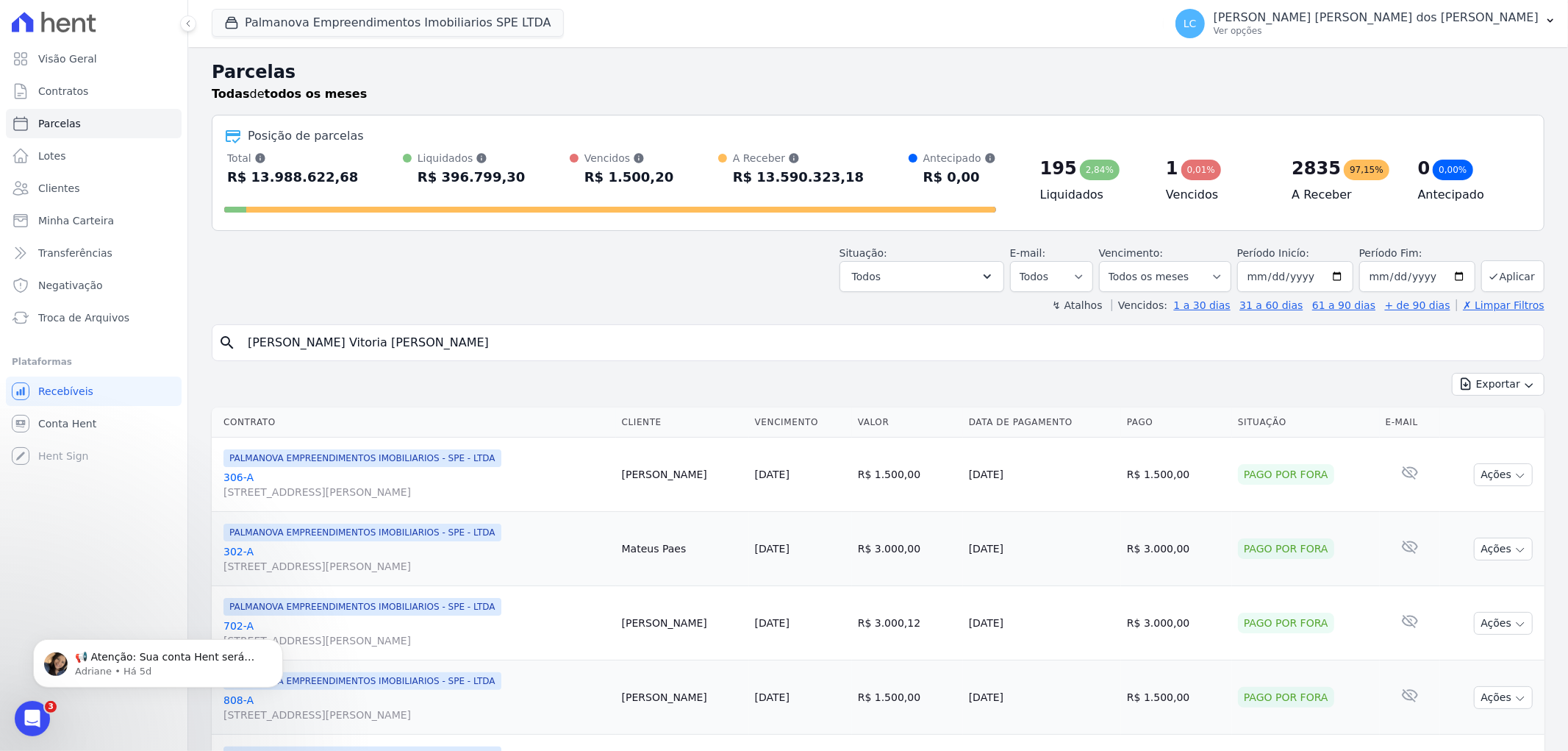
select select
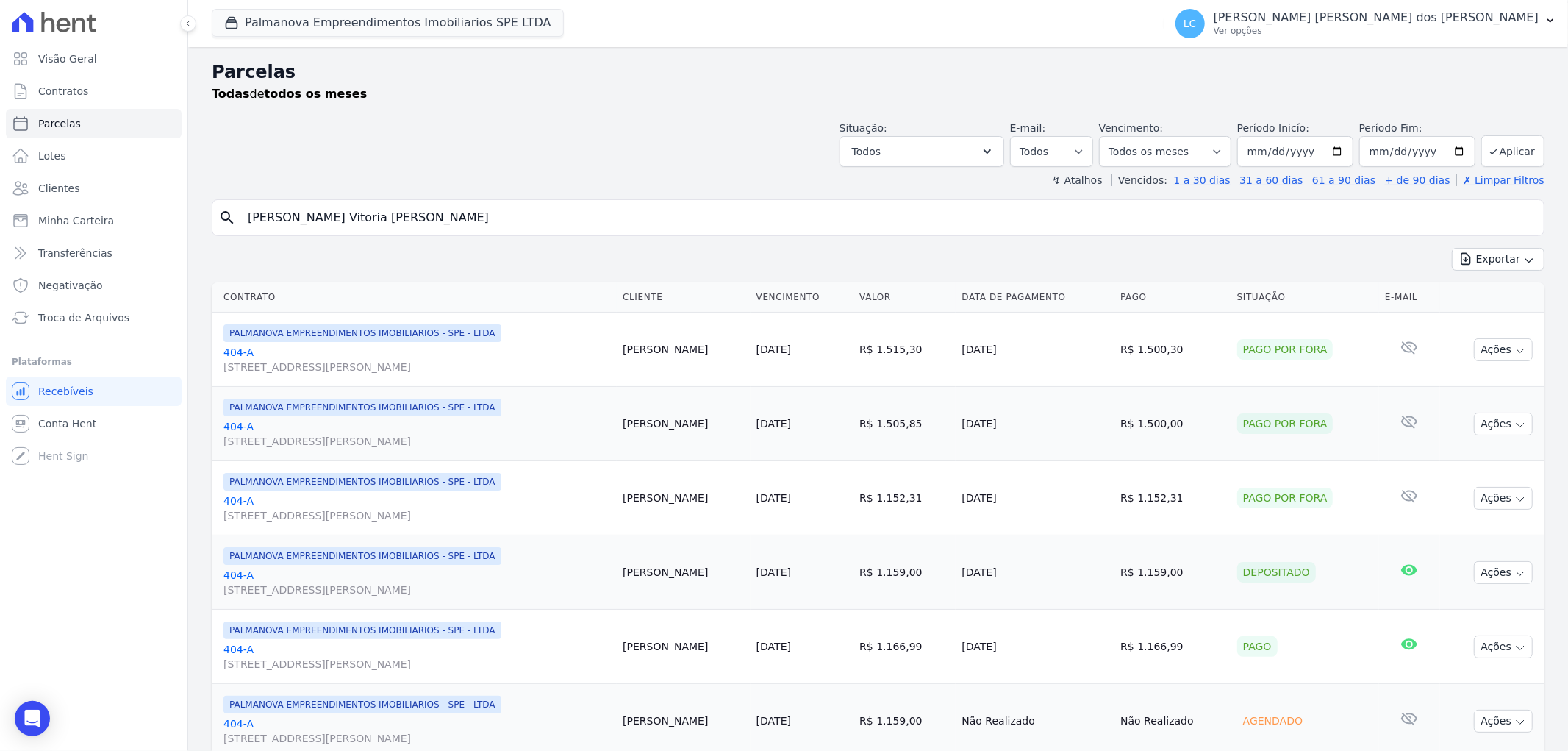
scroll to position [327, 0]
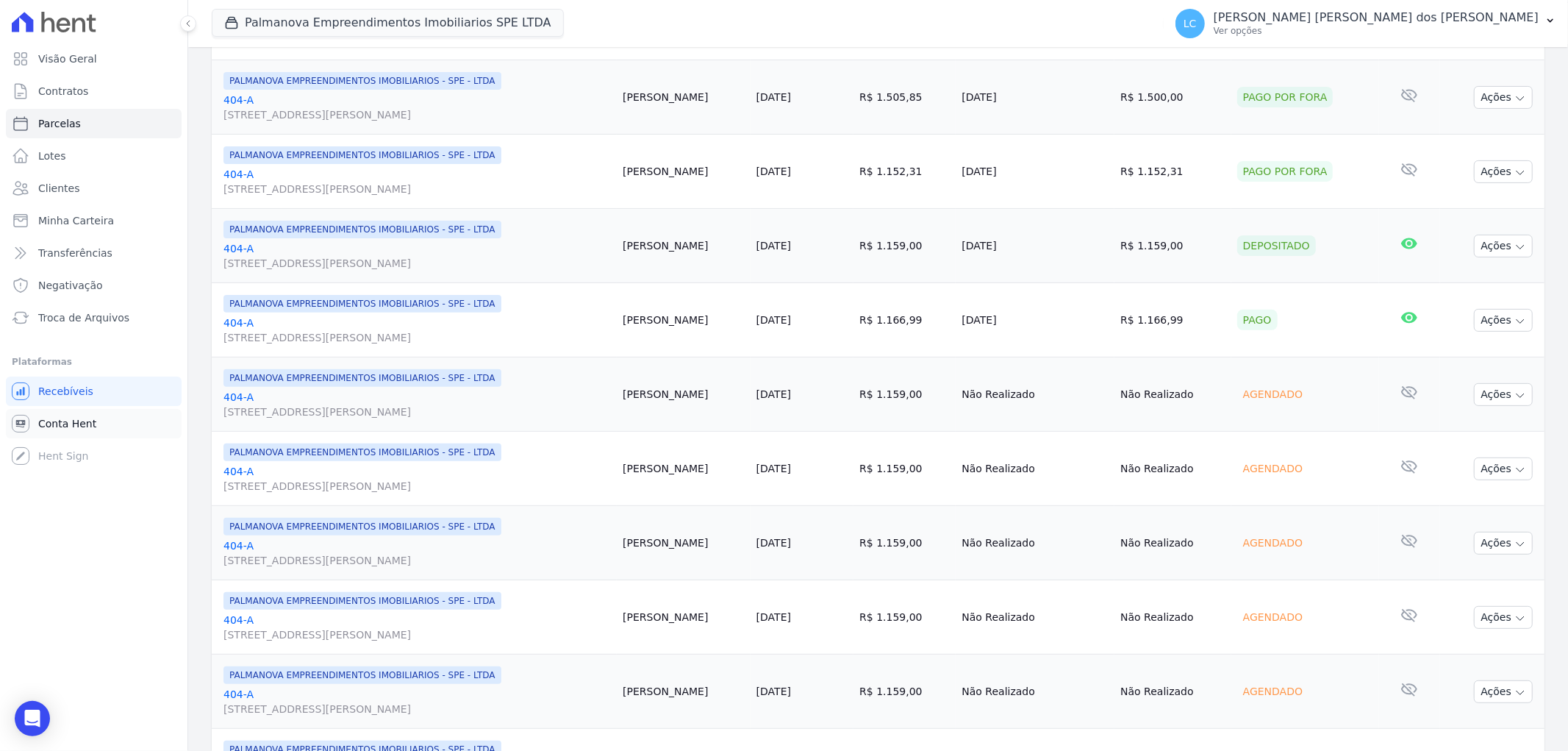
click at [54, 424] on span "Conta Hent" at bounding box center [67, 423] width 58 height 14
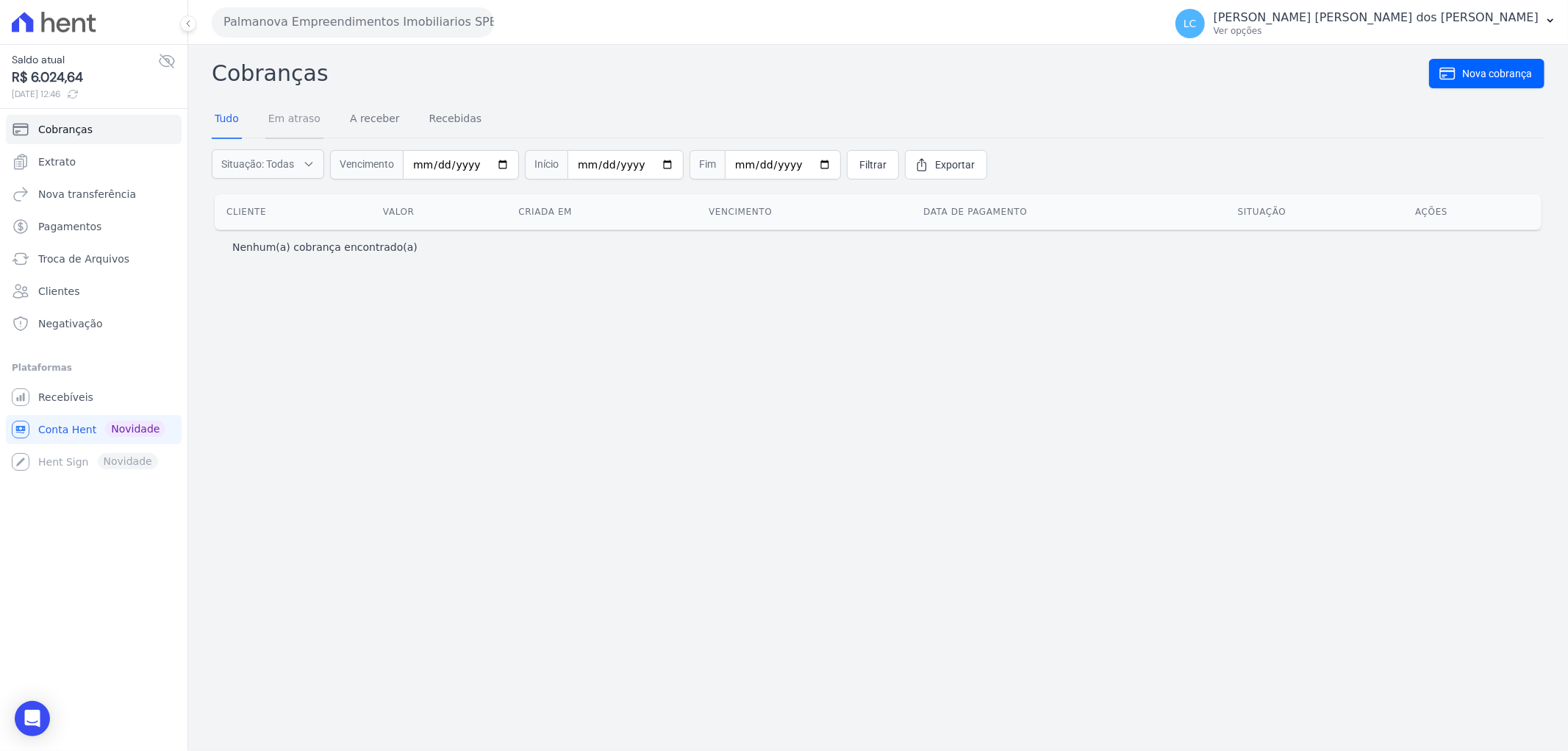
click at [288, 122] on link "Em atraso" at bounding box center [294, 120] width 58 height 38
click at [378, 118] on link "A receber" at bounding box center [374, 120] width 56 height 38
click at [450, 118] on link "Recebidas" at bounding box center [456, 120] width 59 height 38
click at [223, 123] on link "Tudo" at bounding box center [227, 120] width 30 height 38
click at [280, 119] on link "Em atraso" at bounding box center [294, 120] width 58 height 38
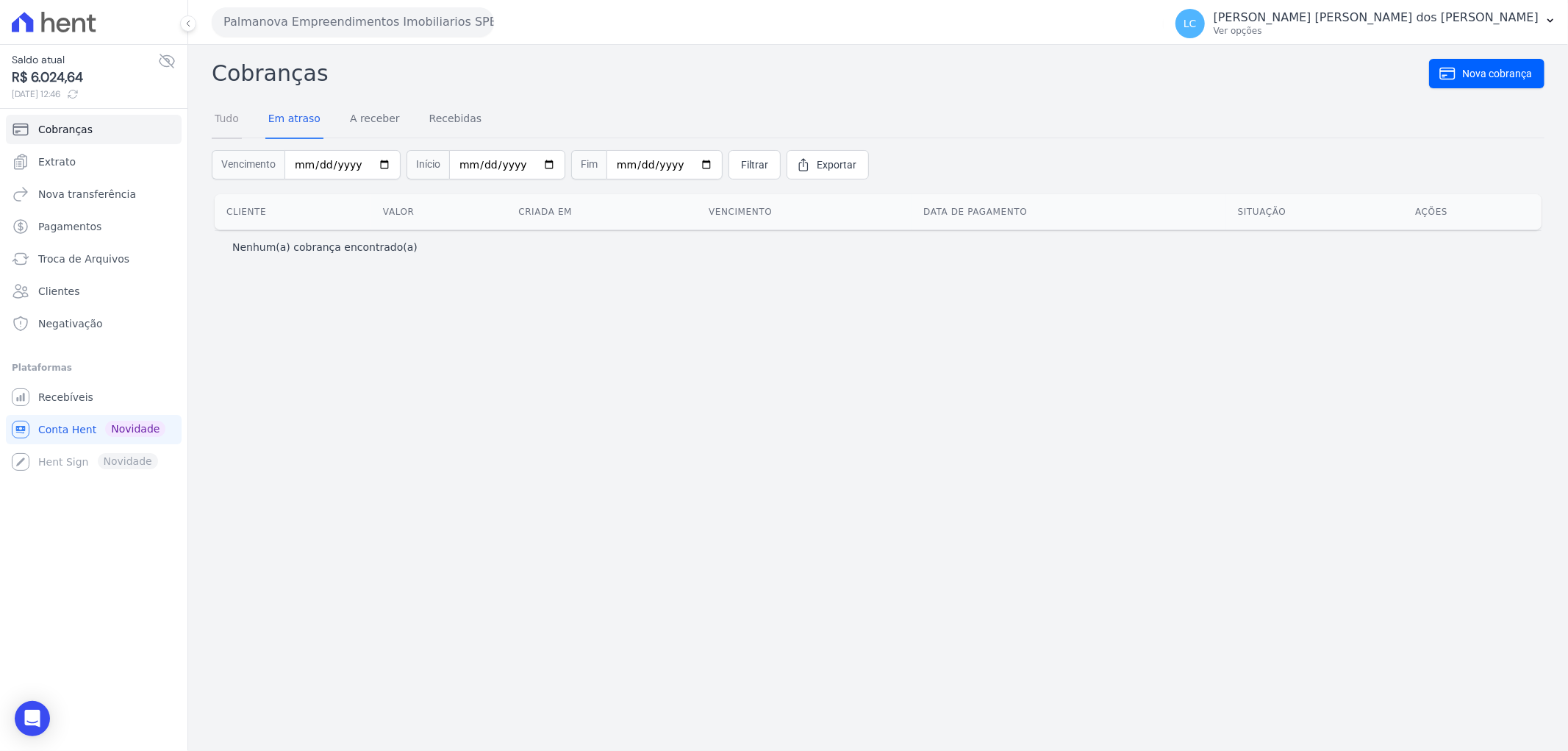
click at [226, 128] on link "Tudo" at bounding box center [227, 120] width 30 height 38
click at [354, 163] on span "Vencimento" at bounding box center [366, 164] width 73 height 29
click at [460, 163] on input "date" at bounding box center [461, 164] width 116 height 29
click at [421, 166] on input "date" at bounding box center [461, 164] width 116 height 29
click at [440, 169] on input "date" at bounding box center [461, 164] width 116 height 29
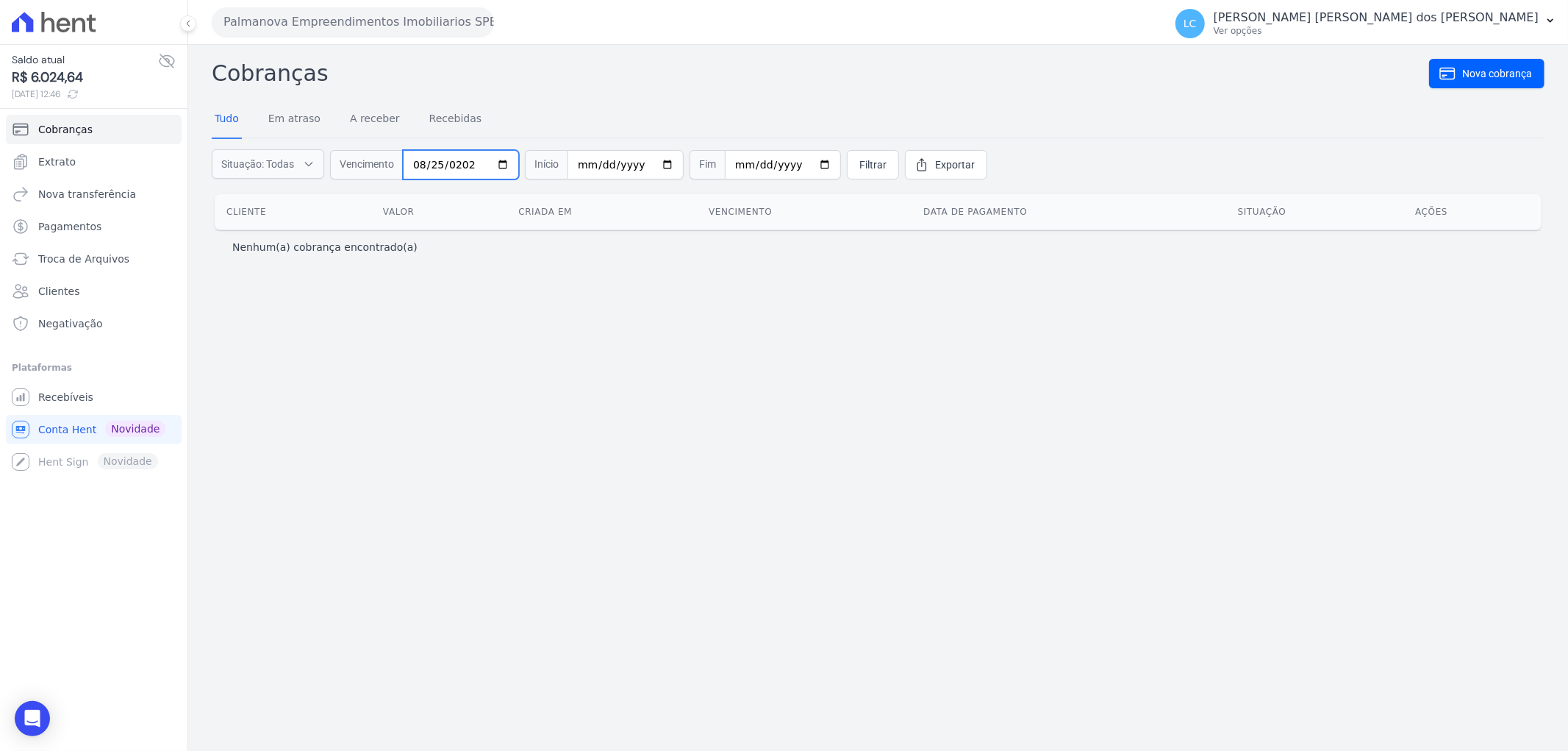
type input "[DATE]"
click at [762, 427] on div "Cobranças Nova cobrança Tudo Em atraso A receber Recebidas Situação: Todas Em a…" at bounding box center [877, 398] width 1379 height 706
click at [612, 170] on input "date" at bounding box center [625, 164] width 116 height 29
click at [475, 166] on input "[DATE]" at bounding box center [461, 164] width 116 height 29
click at [431, 160] on input "date" at bounding box center [461, 164] width 116 height 29
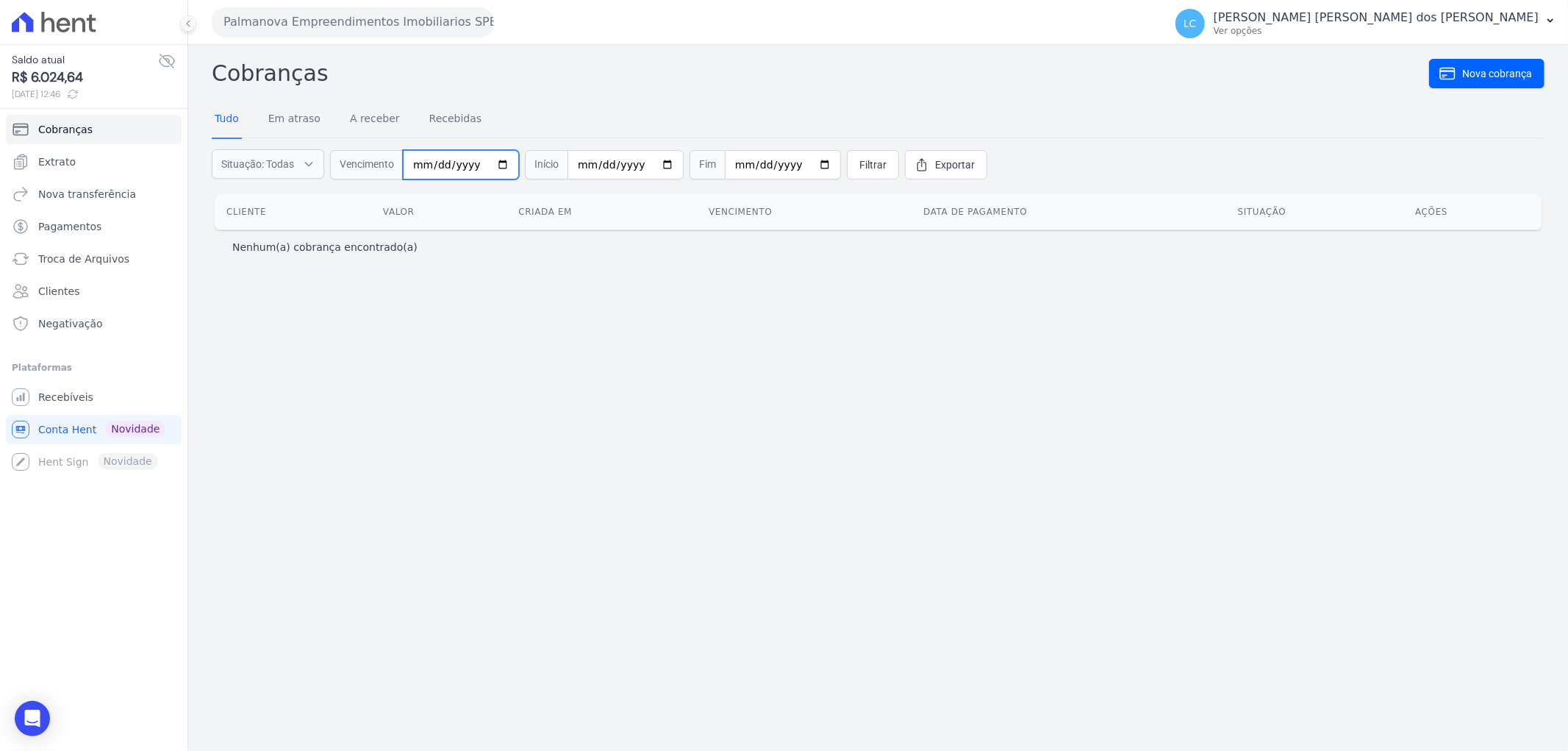
click at [438, 165] on input "date" at bounding box center [461, 164] width 116 height 29
click at [473, 160] on input "date" at bounding box center [461, 164] width 116 height 29
click at [608, 170] on input "date" at bounding box center [625, 164] width 116 height 29
type input "[DATE]"
drag, startPoint x: 735, startPoint y: 169, endPoint x: 718, endPoint y: 172, distance: 17.3
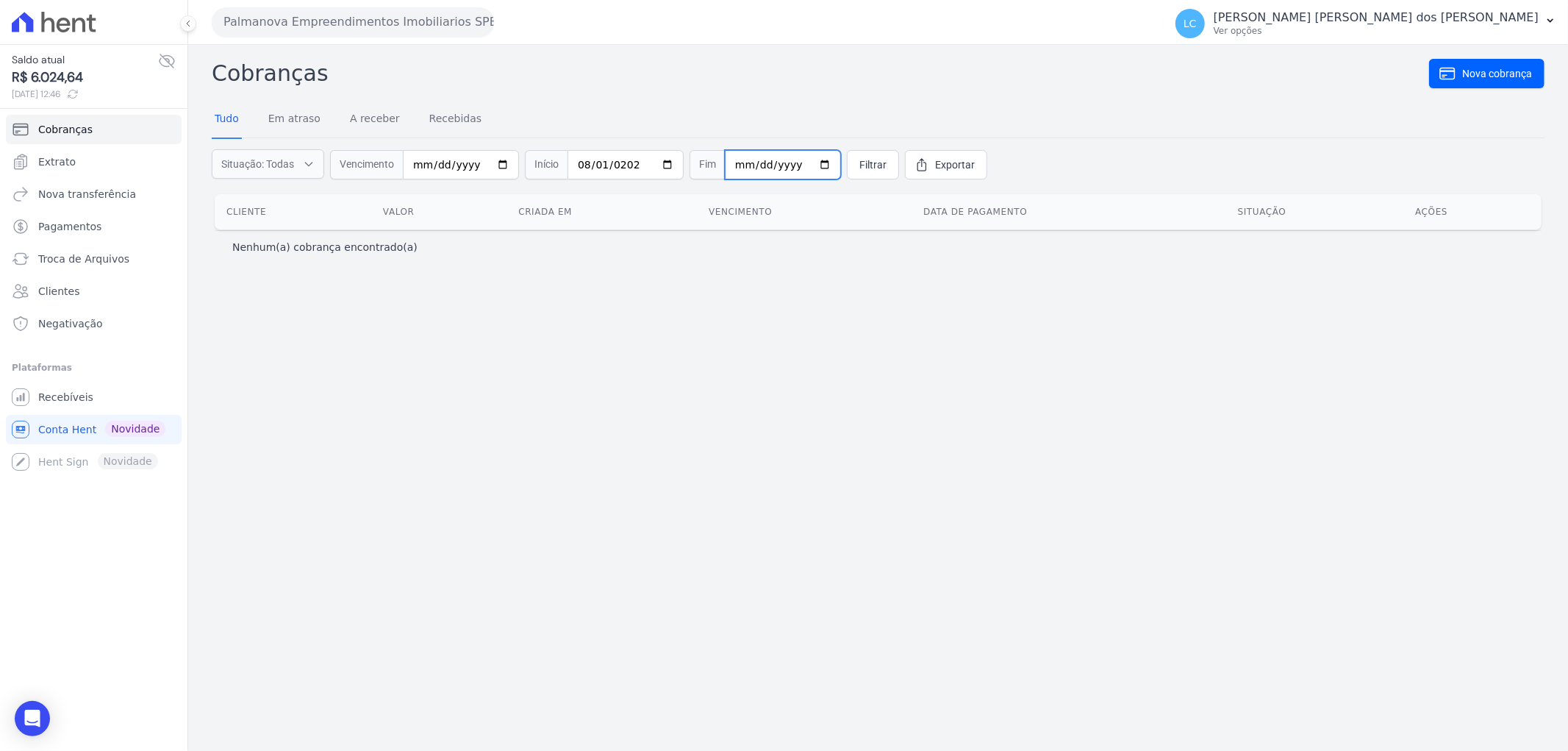
click at [725, 171] on input "date" at bounding box center [783, 164] width 116 height 29
type input "[DATE]"
click at [672, 381] on div "Cobranças Nova cobrança Tudo Em atraso A receber Recebidas Situação: Todas Em a…" at bounding box center [877, 398] width 1379 height 706
click at [280, 120] on link "Em atraso" at bounding box center [294, 120] width 58 height 38
click at [437, 119] on link "Recebidas" at bounding box center [456, 120] width 59 height 38
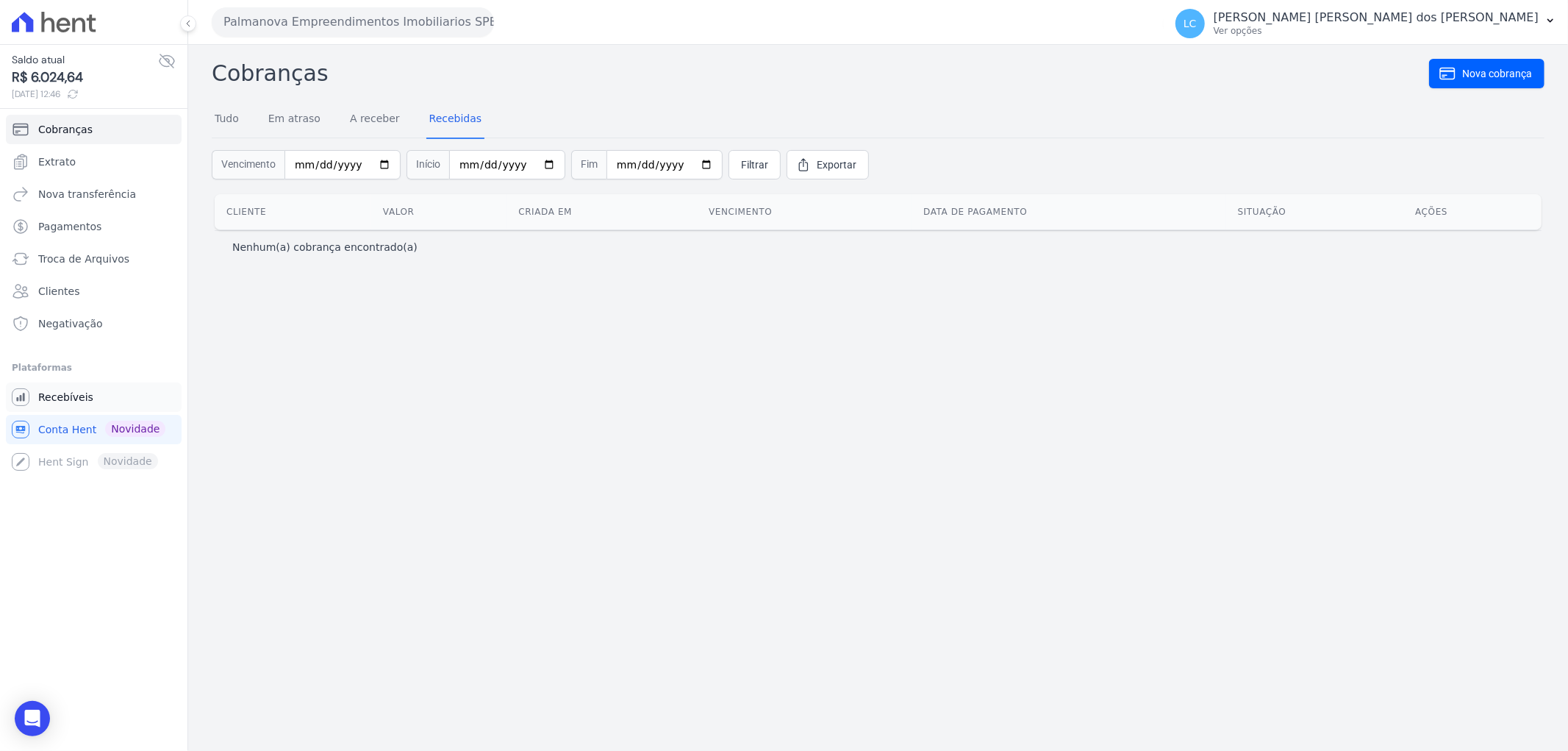
click at [103, 387] on link "Recebíveis" at bounding box center [93, 397] width 175 height 29
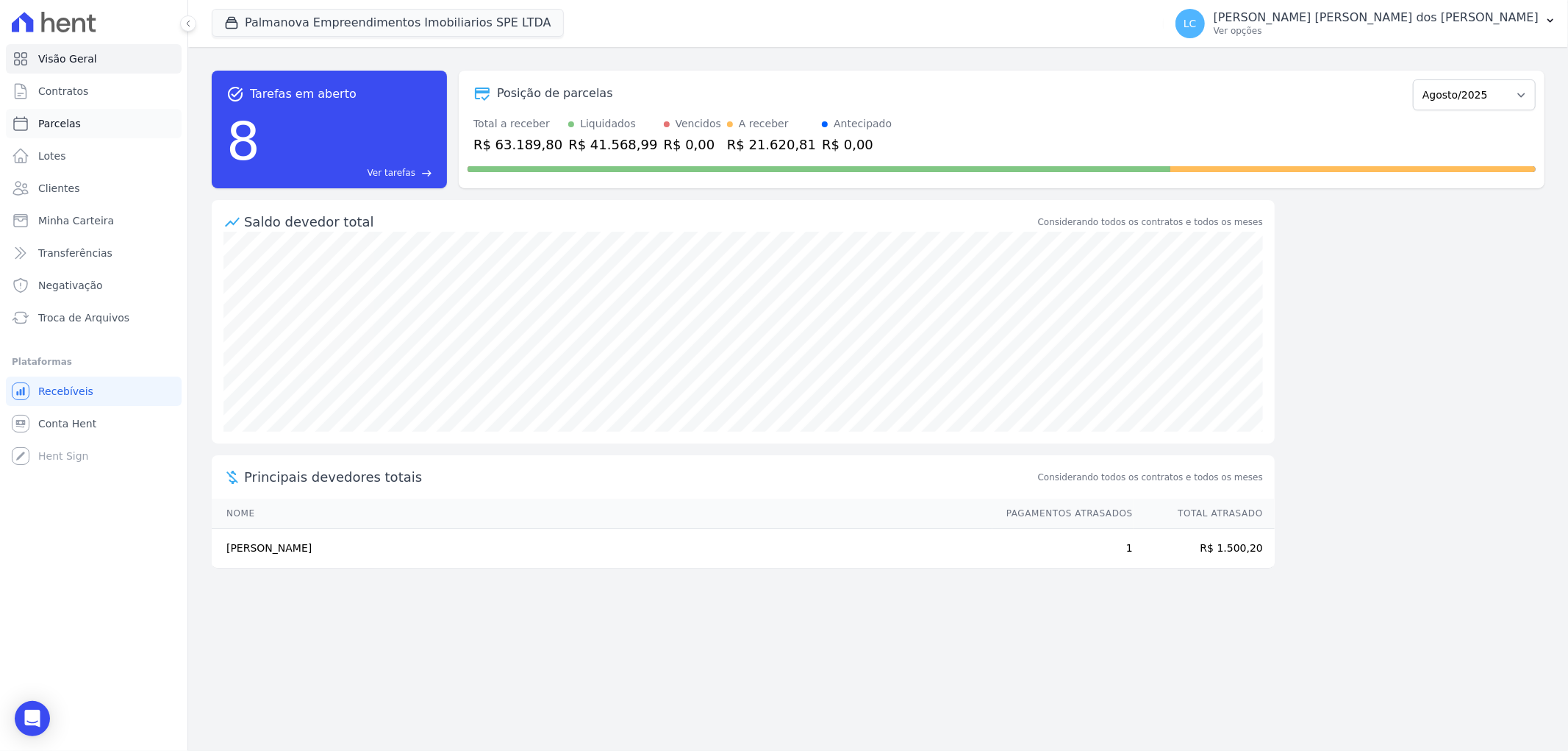
click at [74, 124] on span "Parcelas" at bounding box center [60, 124] width 43 height 14
select select
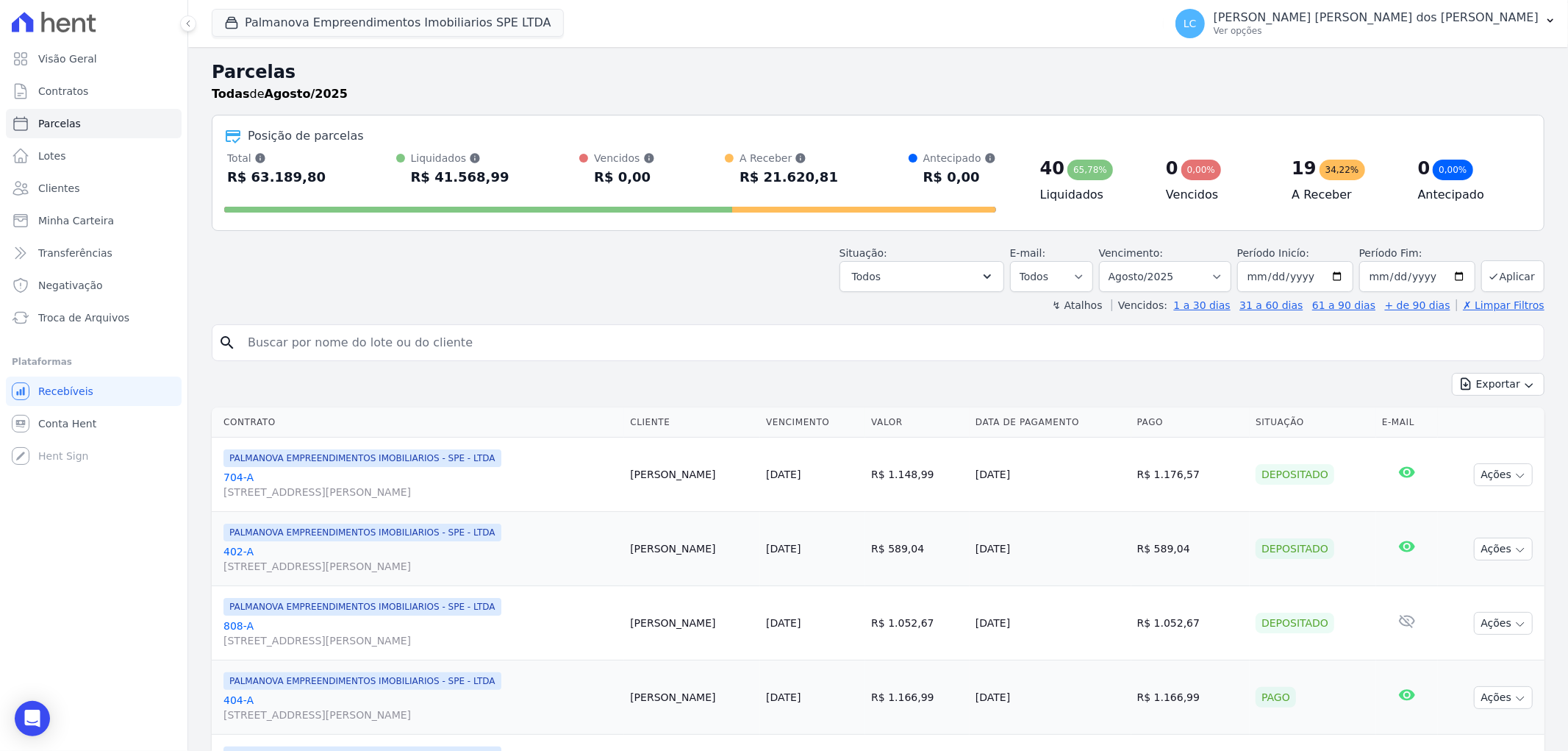
click at [449, 348] on input "search" at bounding box center [888, 342] width 1299 height 29
paste input "[PERSON_NAME] Vitoria [PERSON_NAME]"
type input "[PERSON_NAME] Vitoria [PERSON_NAME]"
select select
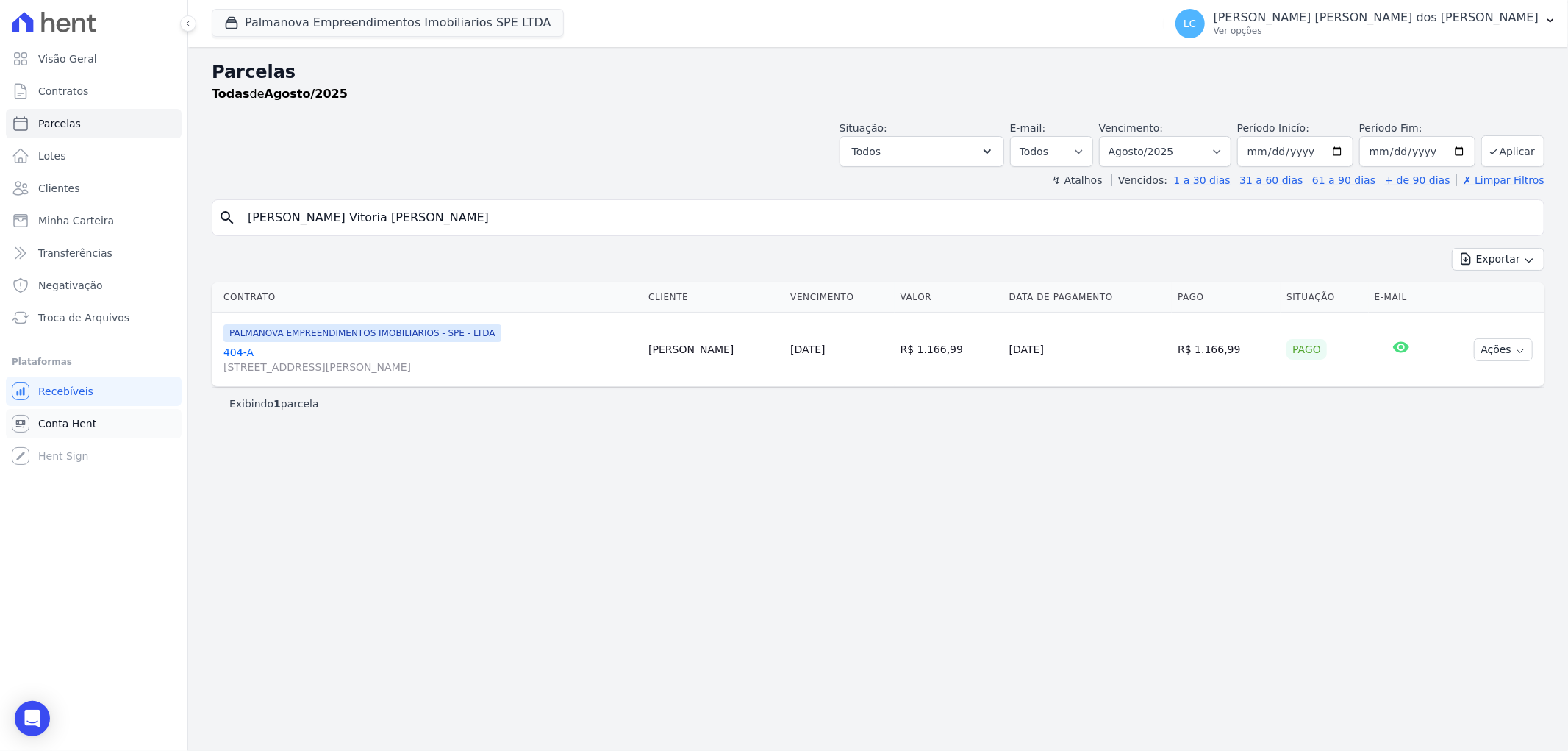
click at [65, 424] on span "Conta Hent" at bounding box center [67, 423] width 58 height 14
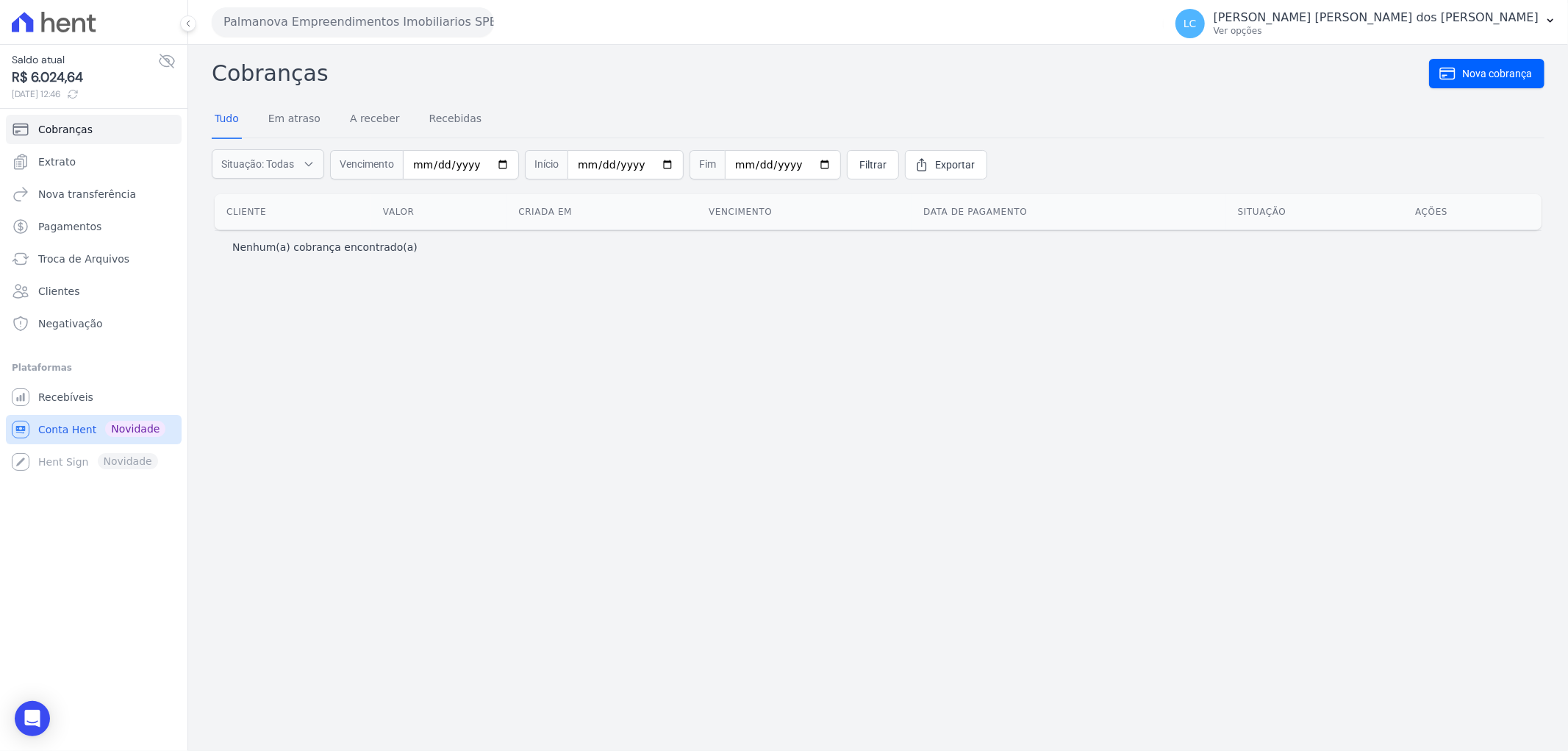
click at [65, 424] on span "Conta Hent" at bounding box center [67, 429] width 58 height 14
click at [219, 121] on link "Tudo" at bounding box center [227, 120] width 30 height 38
click at [300, 119] on link "Em atraso" at bounding box center [294, 120] width 58 height 38
click at [429, 118] on link "Recebidas" at bounding box center [456, 120] width 59 height 38
click at [228, 119] on link "Tudo" at bounding box center [227, 120] width 30 height 38
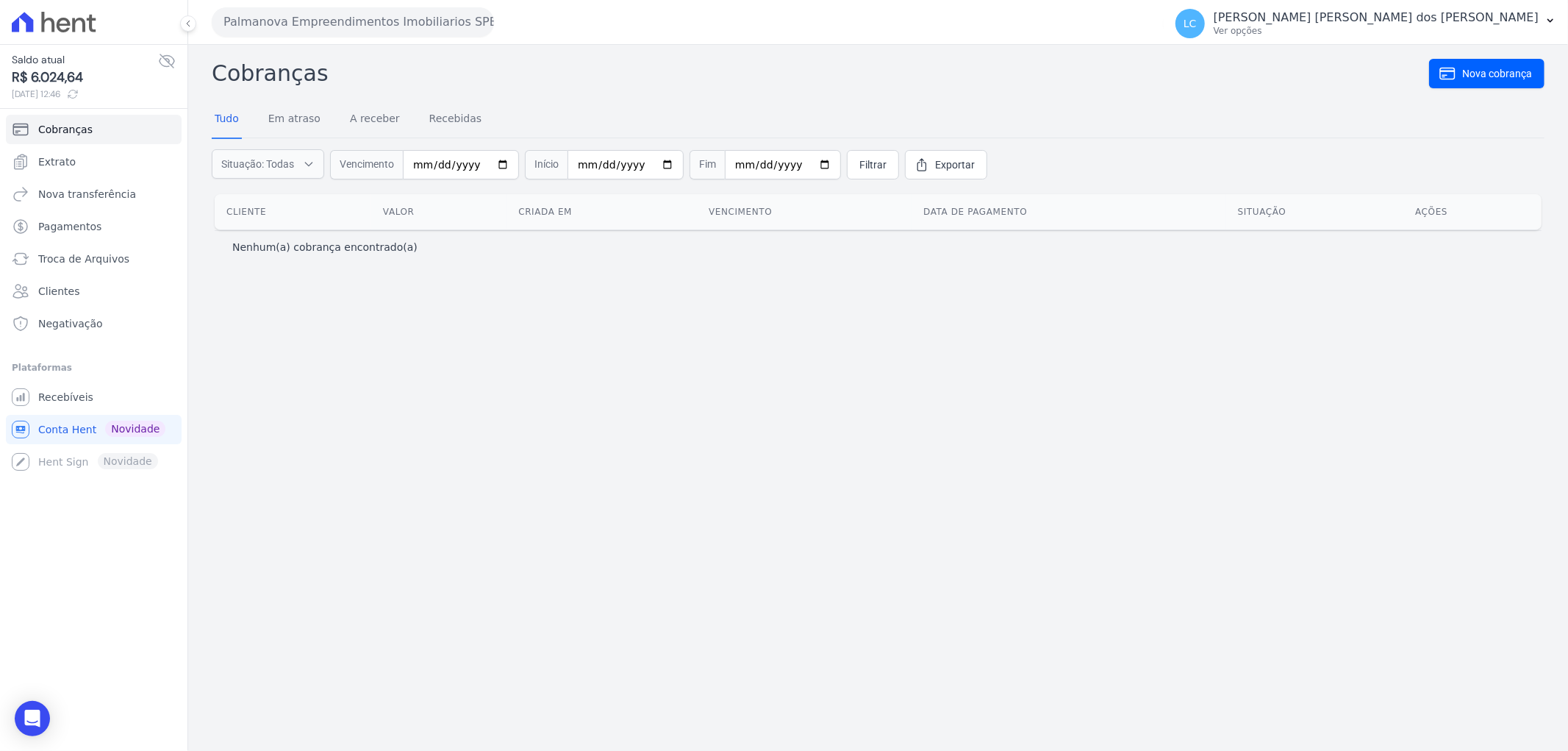
click at [48, 21] on icon at bounding box center [54, 22] width 84 height 21
click at [71, 395] on span "Recebíveis" at bounding box center [65, 397] width 55 height 14
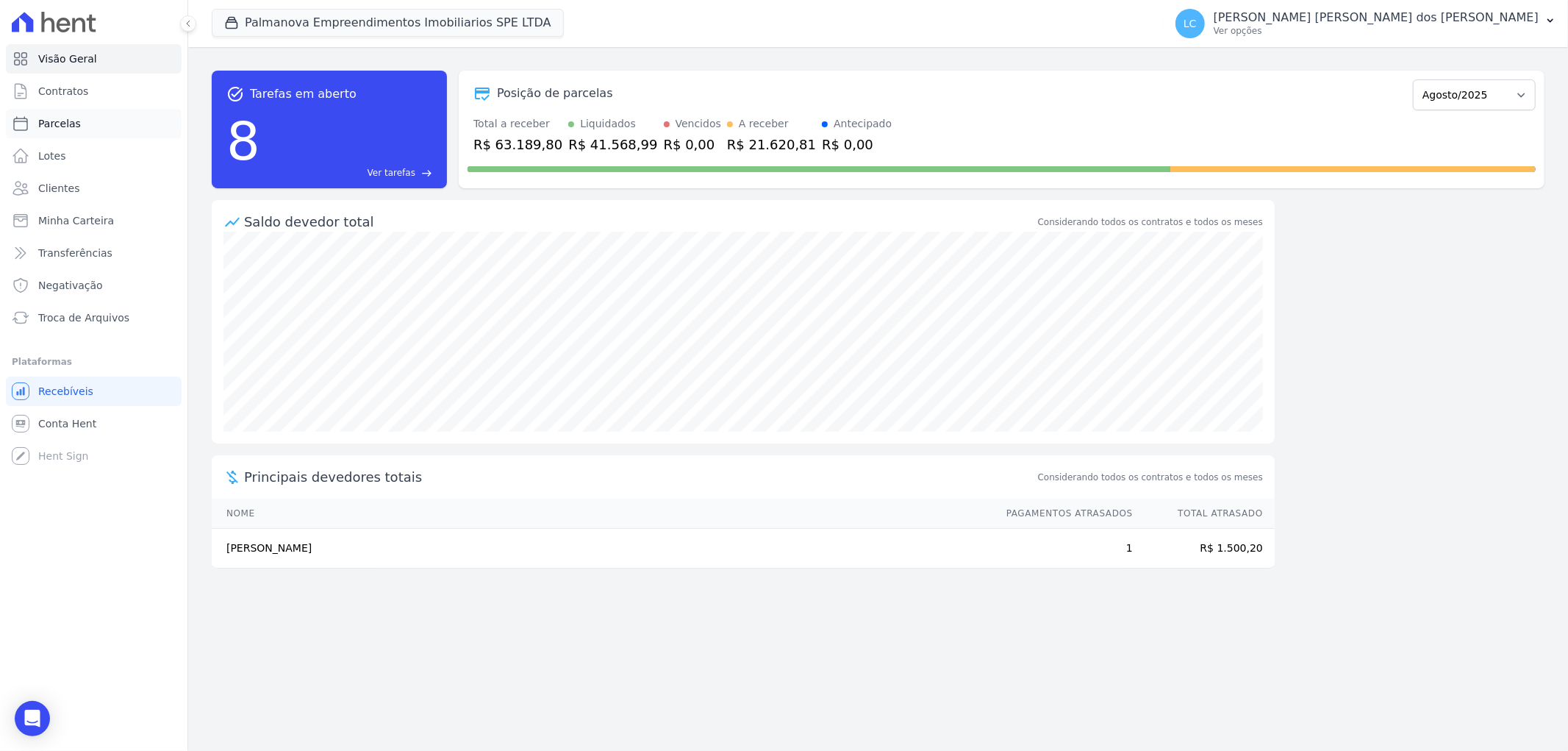
click at [79, 121] on link "Parcelas" at bounding box center [93, 124] width 175 height 29
select select
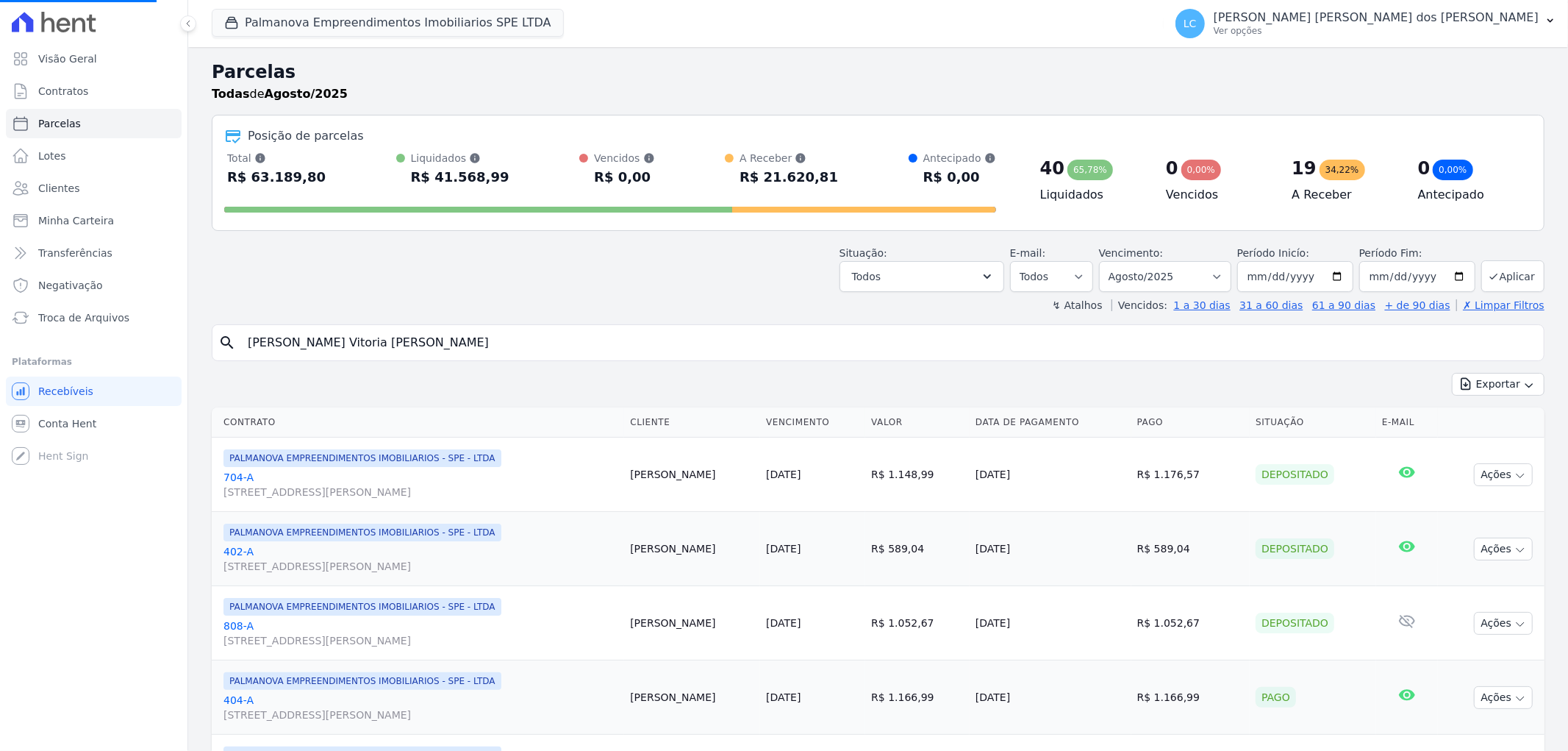
select select
click at [566, 341] on input "search" at bounding box center [888, 342] width 1299 height 29
paste input "[PERSON_NAME] Vitoria [PERSON_NAME]"
type input "[PERSON_NAME] Vitoria [PERSON_NAME]"
select select
